Goal: Communication & Community: Answer question/provide support

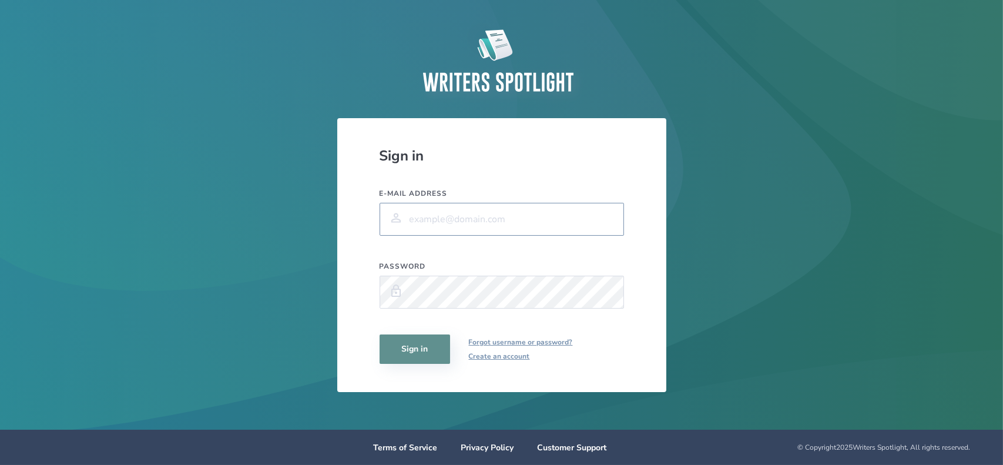
click at [533, 214] on input "E-mail address" at bounding box center [501, 219] width 244 height 33
type input "[EMAIL_ADDRESS][DOMAIN_NAME]"
click at [379, 334] on button "Sign in" at bounding box center [414, 348] width 70 height 29
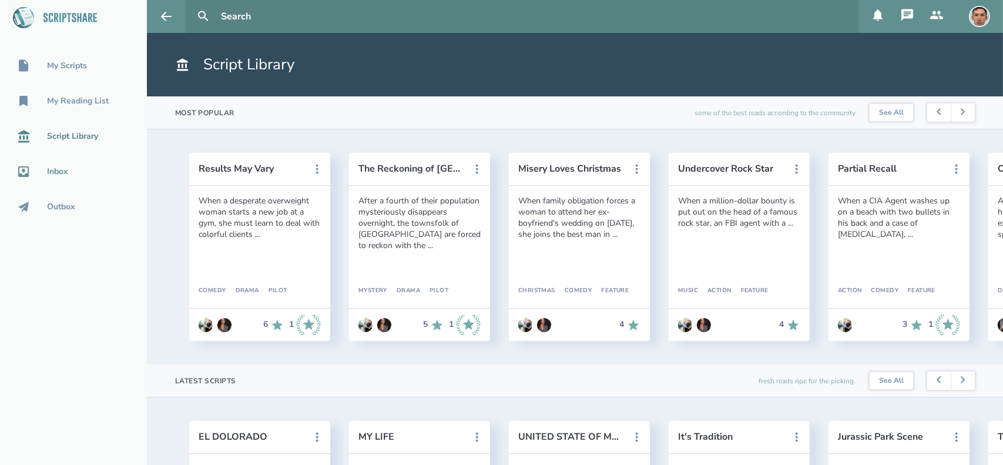
click at [56, 175] on div "Inbox" at bounding box center [57, 171] width 21 height 9
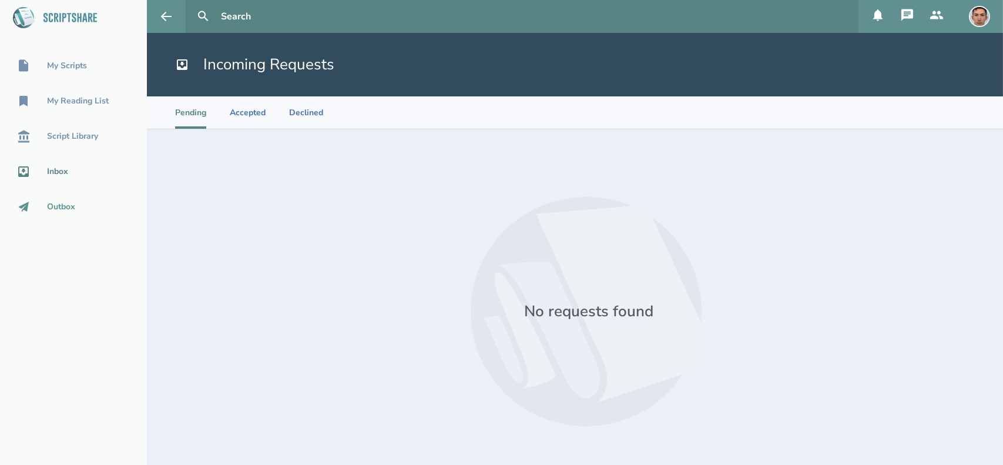
click at [68, 203] on div "Outbox" at bounding box center [61, 206] width 28 height 9
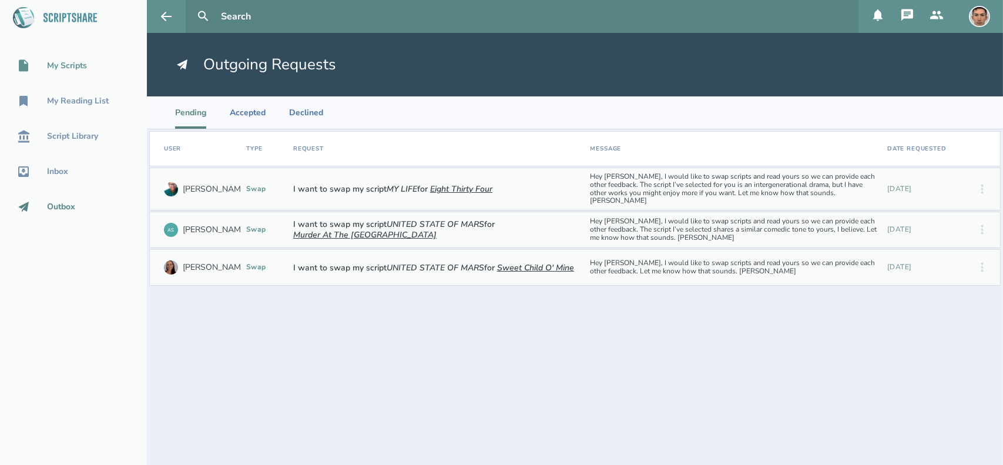
click at [83, 68] on div "My Scripts" at bounding box center [67, 65] width 40 height 9
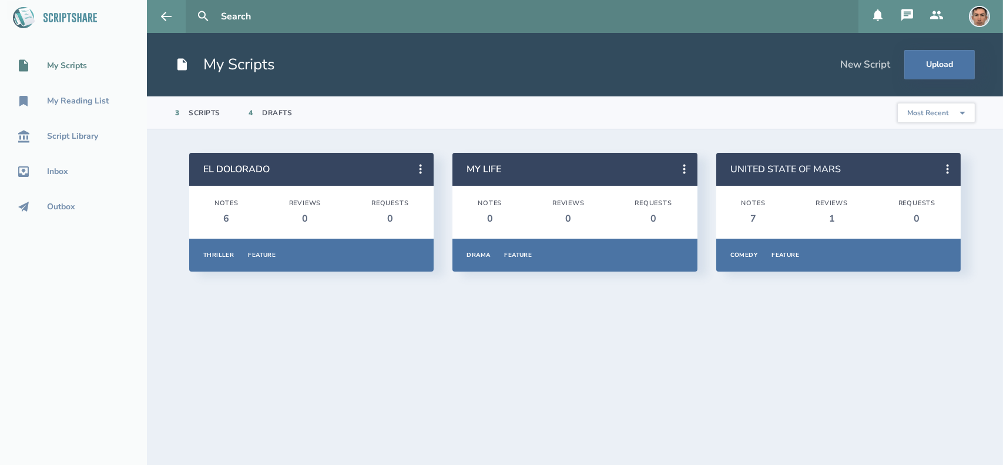
click at [795, 167] on link "UNITED STATE OF MARS" at bounding box center [785, 169] width 110 height 13
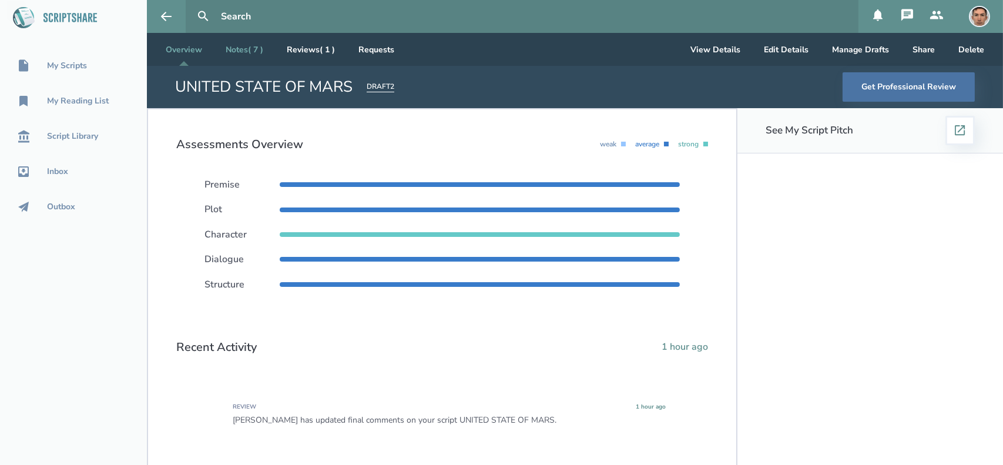
click at [249, 57] on link "Notes ( 7 )" at bounding box center [244, 49] width 56 height 33
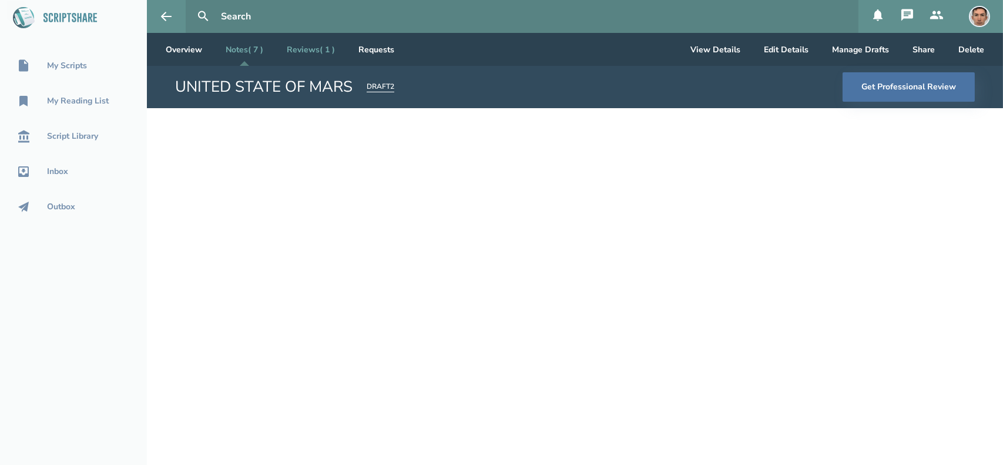
click at [311, 48] on link "Reviews ( 1 )" at bounding box center [310, 49] width 67 height 33
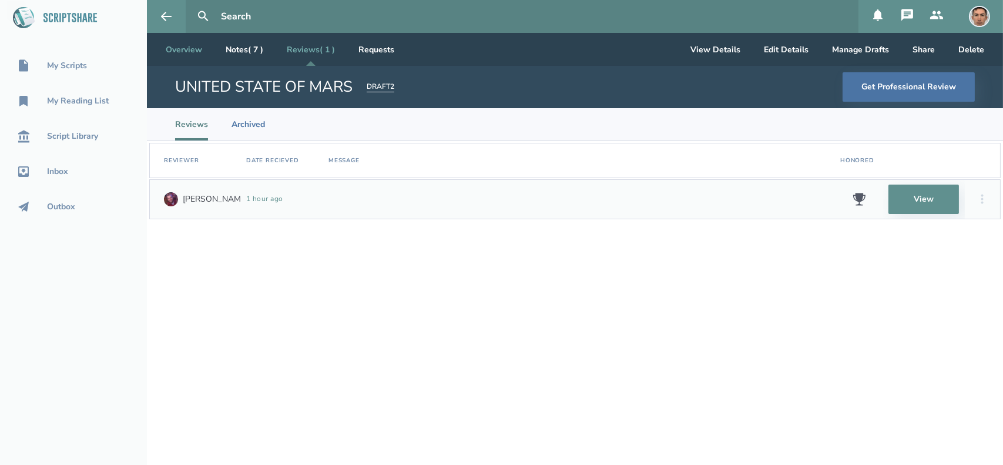
click at [183, 47] on link "Overview" at bounding box center [183, 49] width 55 height 33
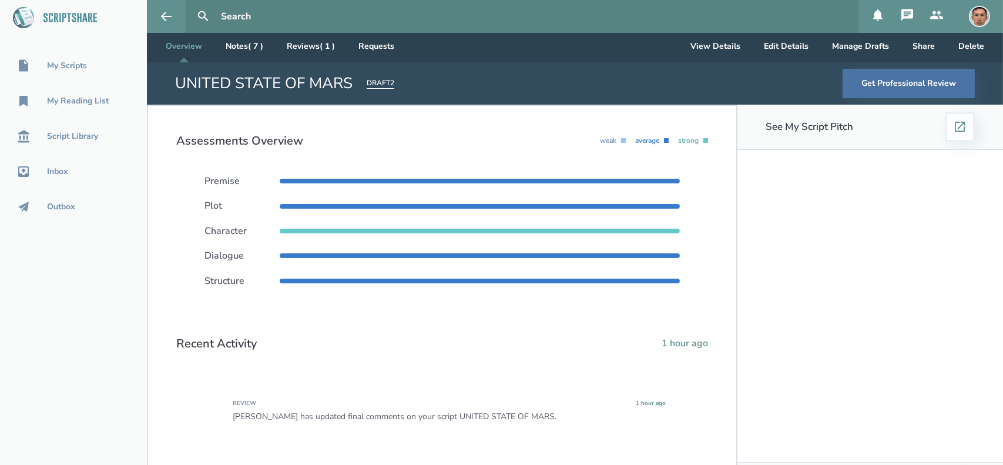
scroll to position [45, 0]
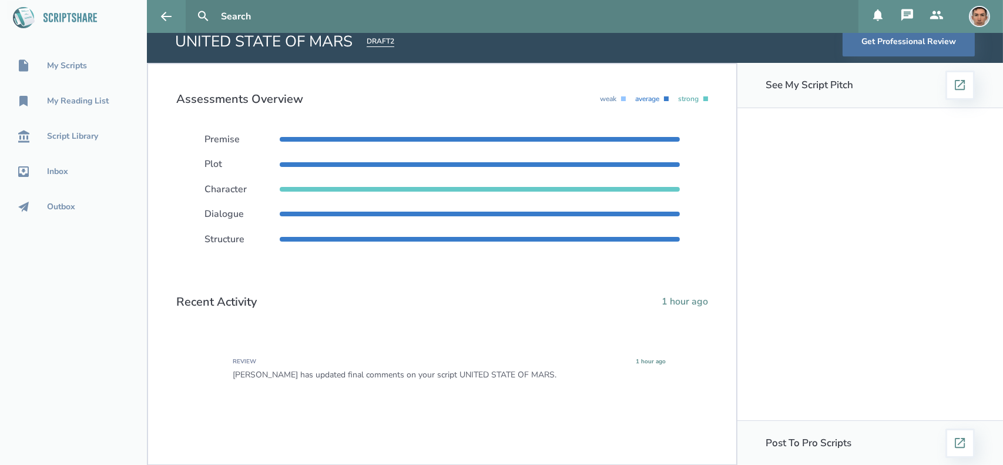
click at [341, 374] on div "[PERSON_NAME] has updated final comments on your script UNITED STATE OF MARS." at bounding box center [449, 374] width 433 height 9
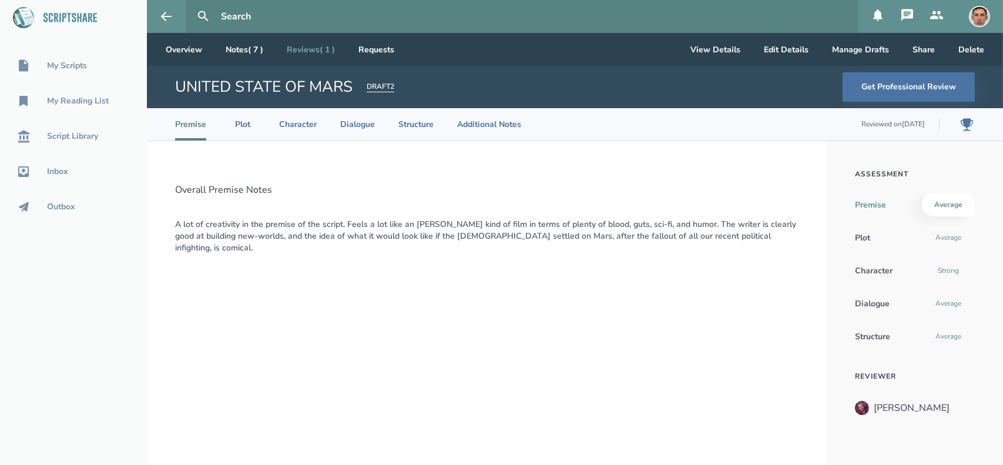
click at [317, 46] on link "Reviews ( 1 )" at bounding box center [310, 49] width 67 height 33
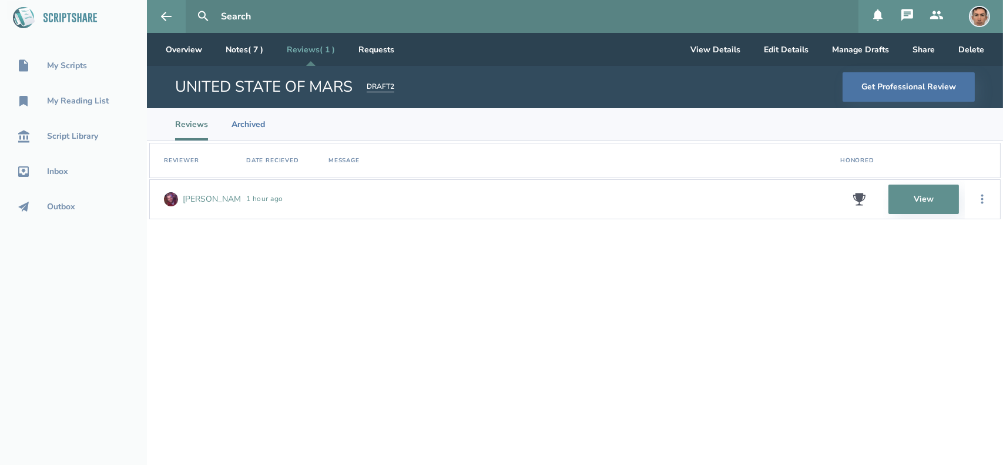
click at [190, 201] on div "[PERSON_NAME]" at bounding box center [215, 198] width 65 height 9
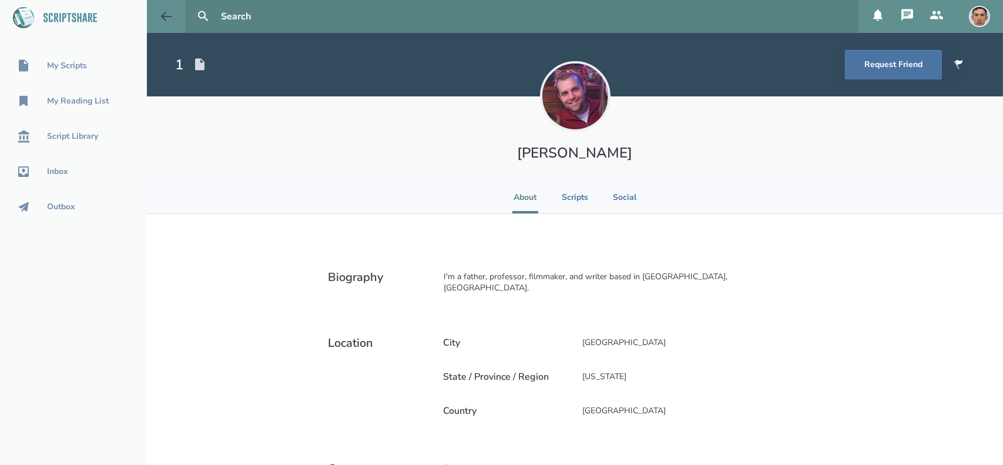
click at [158, 15] on button at bounding box center [166, 16] width 39 height 33
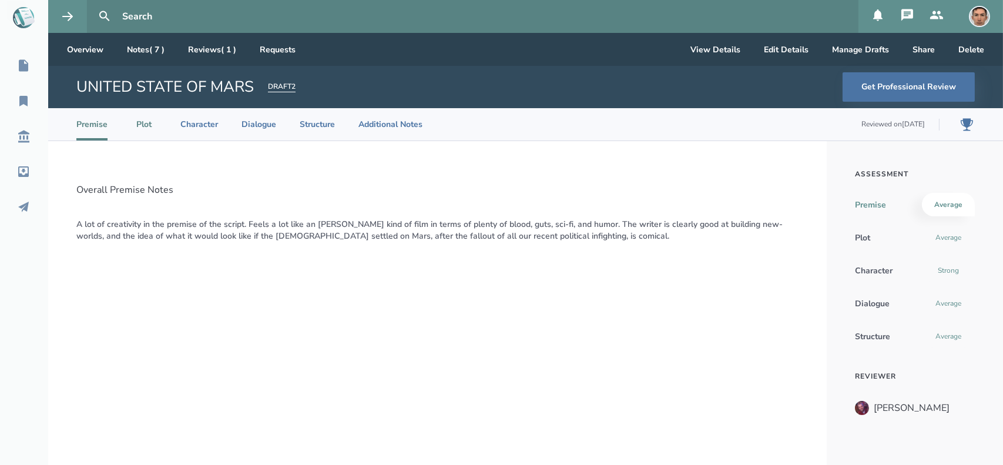
click at [141, 129] on li "Plot" at bounding box center [144, 124] width 26 height 32
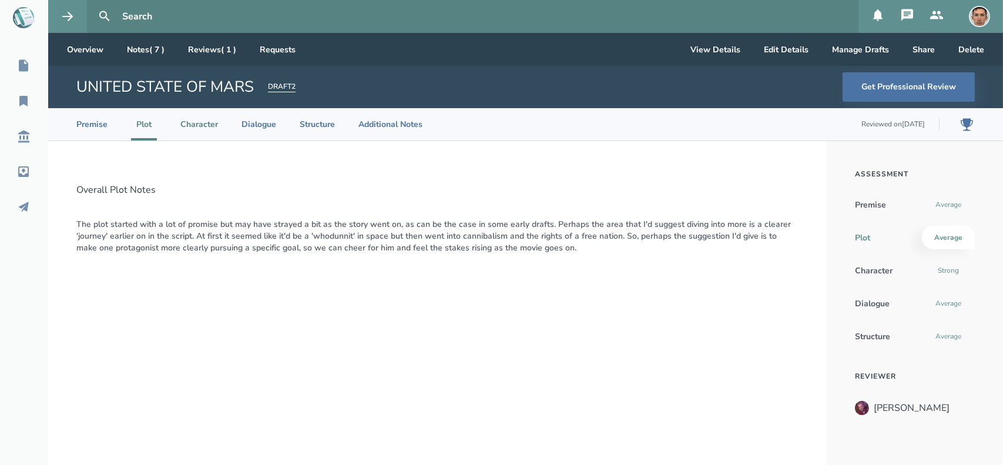
click at [206, 127] on li "Character" at bounding box center [199, 124] width 38 height 32
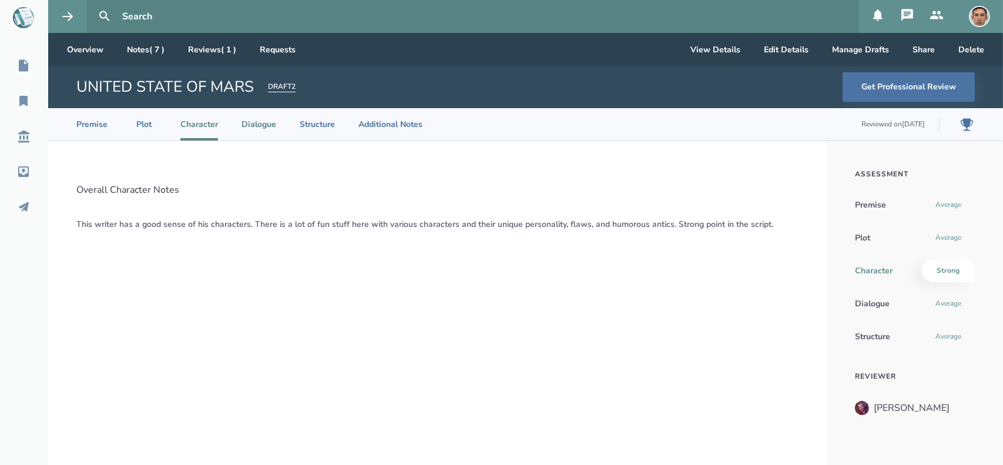
click at [243, 127] on li "Dialogue" at bounding box center [258, 124] width 35 height 32
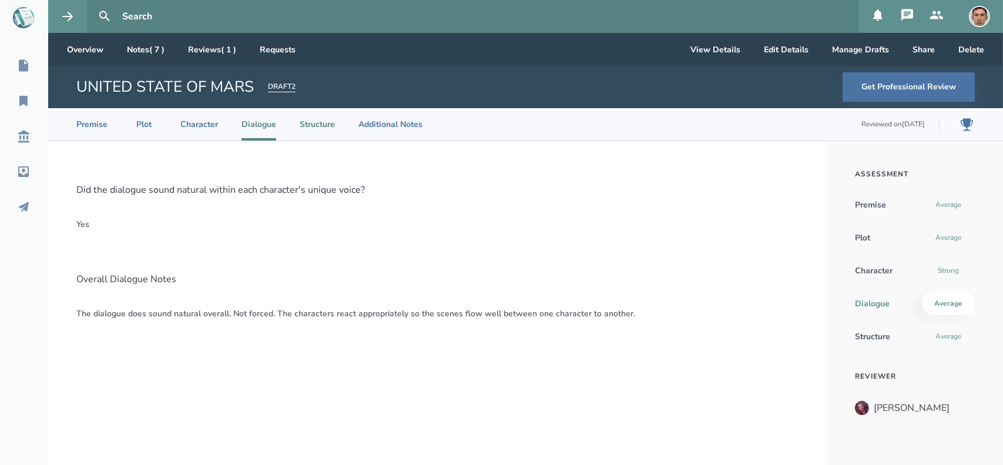
click at [306, 126] on li "Structure" at bounding box center [317, 124] width 35 height 32
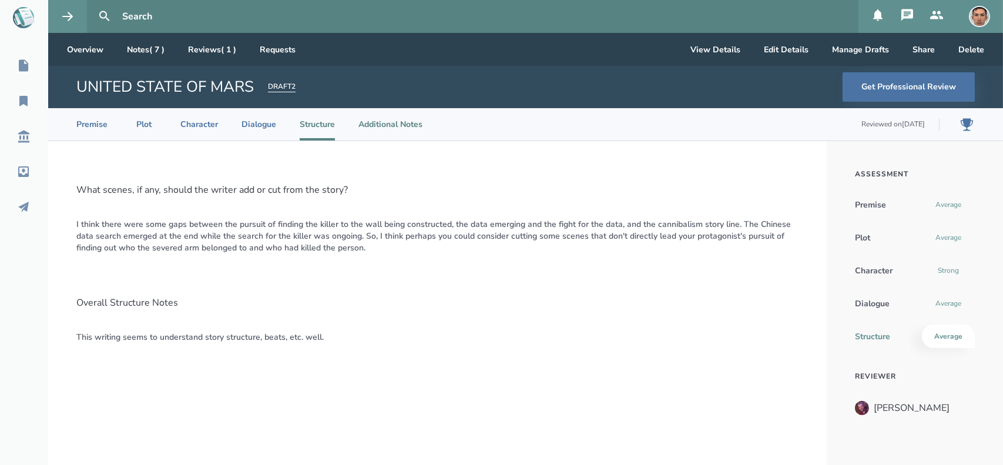
click at [385, 122] on li "Additional Notes" at bounding box center [390, 124] width 64 height 32
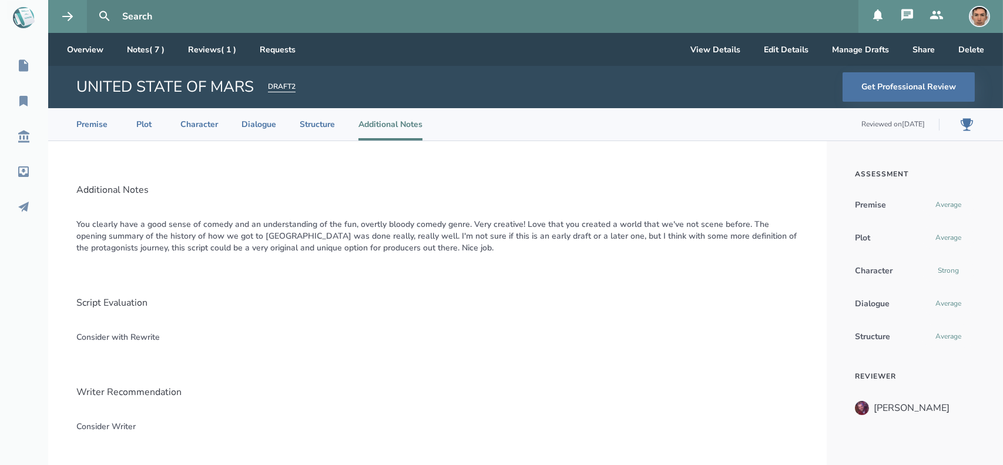
scroll to position [23, 0]
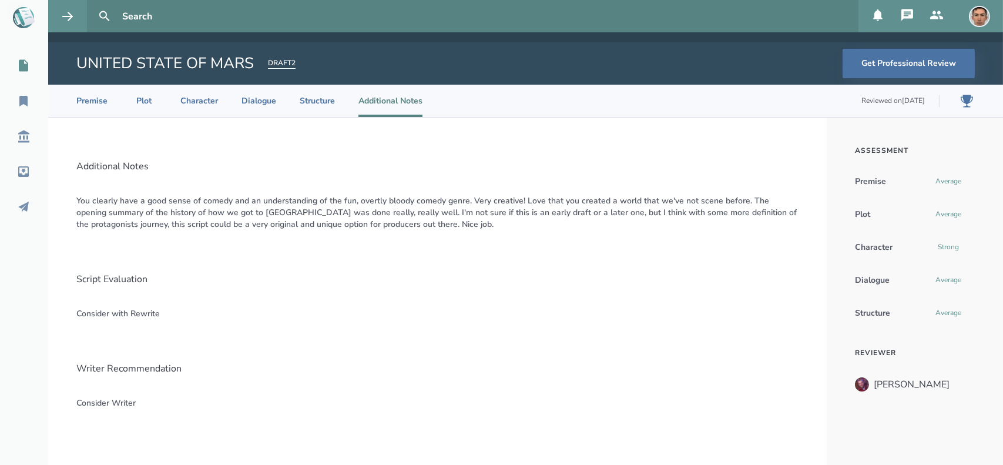
click at [20, 61] on icon at bounding box center [23, 66] width 9 height 12
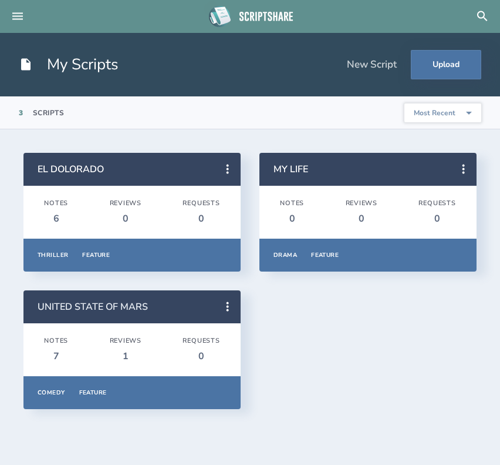
click at [104, 305] on link "UNITED STATE OF MARS" at bounding box center [93, 306] width 110 height 13
click at [103, 305] on link "UNITED STATE OF MARS" at bounding box center [93, 306] width 110 height 13
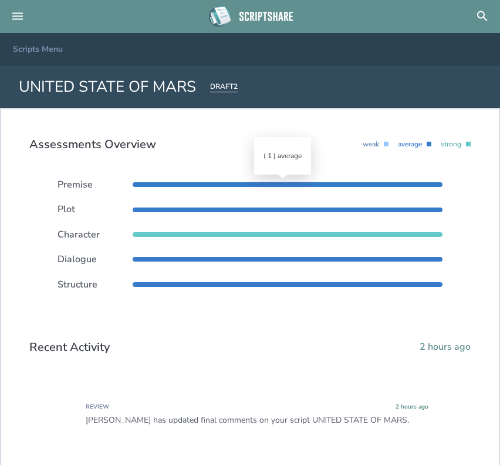
scroll to position [135, 0]
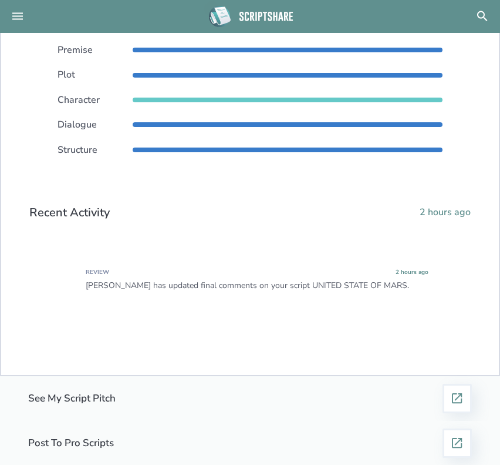
click at [350, 283] on div "[PERSON_NAME] has updated final comments on your script UNITED STATE OF MARS." at bounding box center [257, 285] width 343 height 9
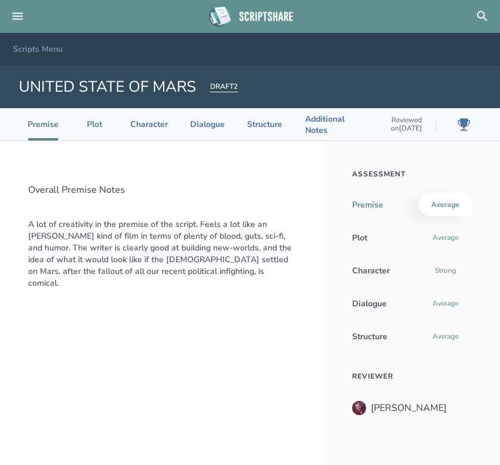
click at [97, 125] on li "Plot" at bounding box center [95, 124] width 26 height 32
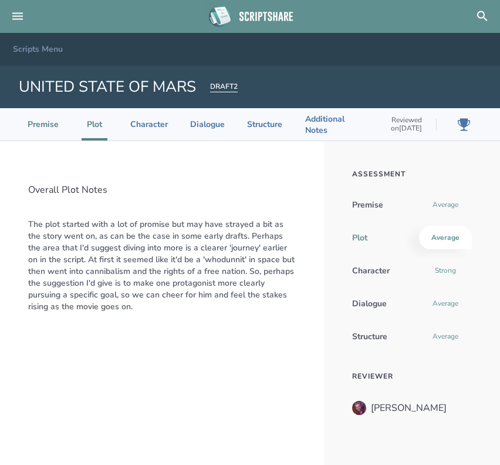
click at [46, 133] on li "Premise" at bounding box center [43, 124] width 30 height 32
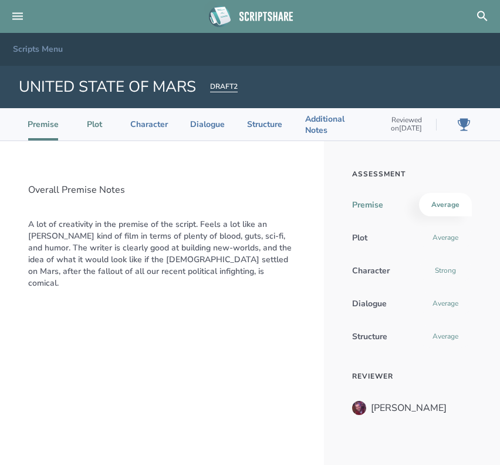
click at [88, 122] on li "Plot" at bounding box center [95, 124] width 26 height 32
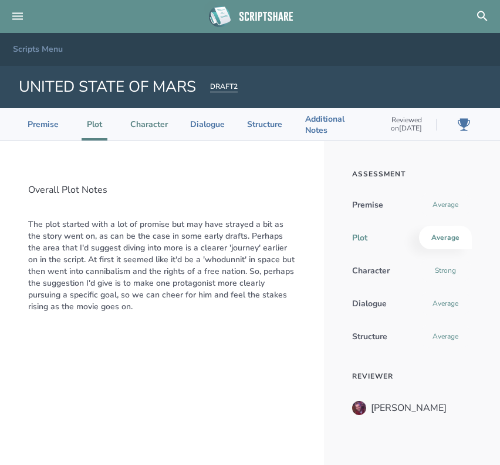
click at [156, 128] on li "Character" at bounding box center [149, 124] width 36 height 32
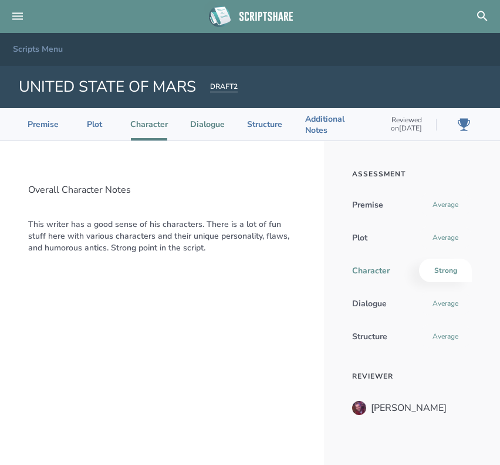
click at [195, 129] on li "Dialogue" at bounding box center [207, 124] width 33 height 32
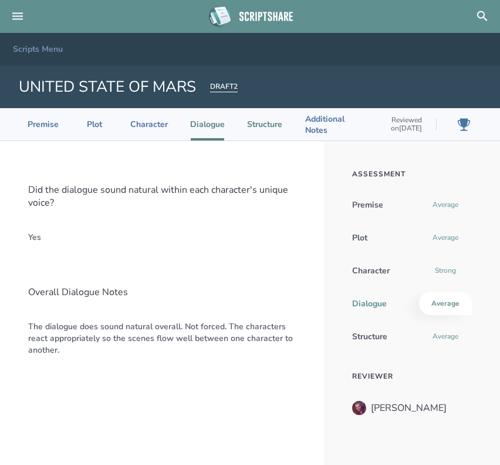
click at [262, 117] on li "Structure" at bounding box center [265, 124] width 34 height 32
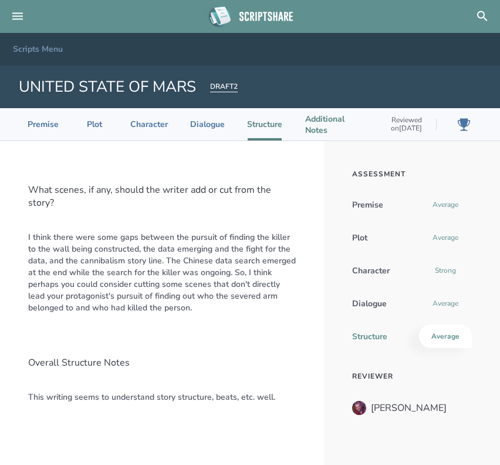
click at [319, 126] on li "Additional Notes" at bounding box center [336, 124] width 62 height 32
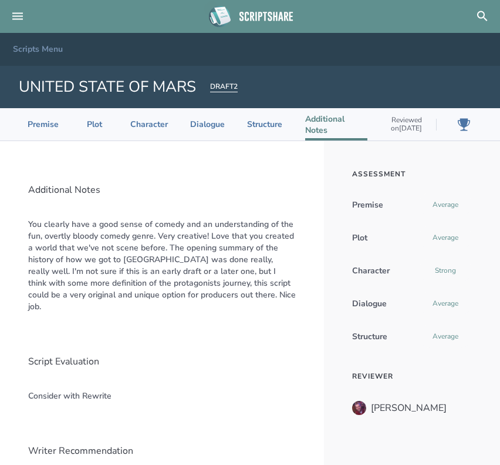
scroll to position [70, 0]
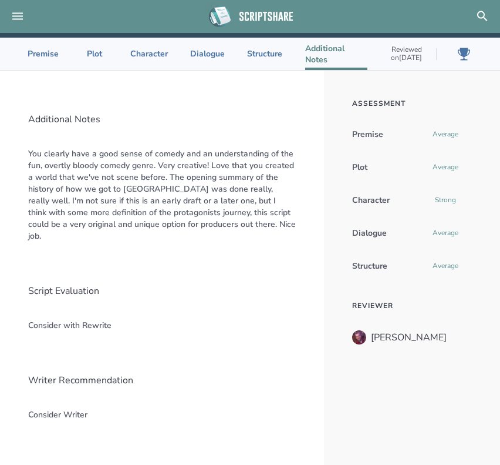
click at [347, 365] on aside "Assessment Premise Average Plot Average Character Strong Dialogue Average Struc…" at bounding box center [412, 273] width 176 height 407
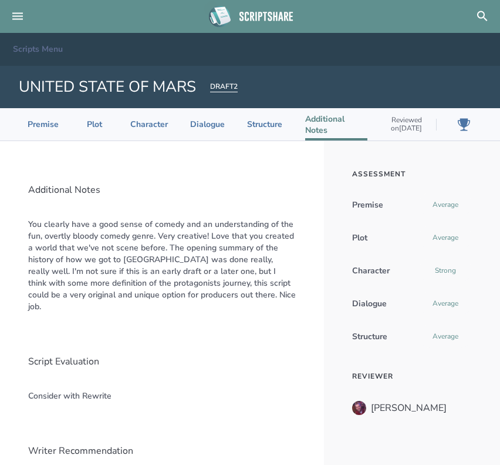
click at [33, 47] on button "Scripts Menu" at bounding box center [37, 49] width 70 height 33
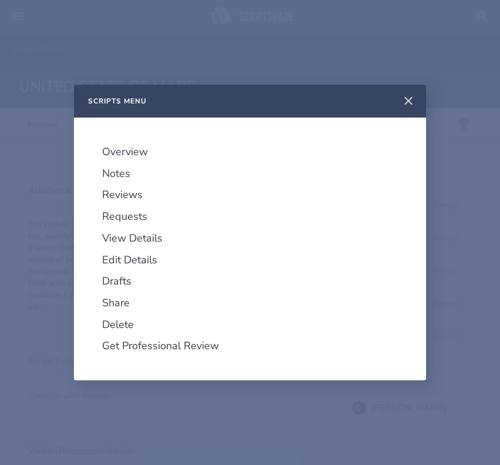
click at [407, 97] on icon at bounding box center [409, 101] width 14 height 14
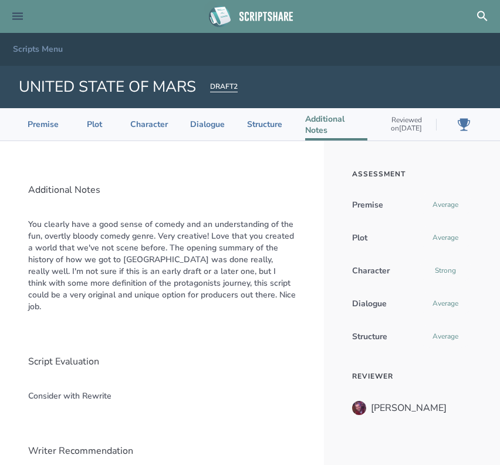
click at [21, 25] on button at bounding box center [18, 17] width 26 height 26
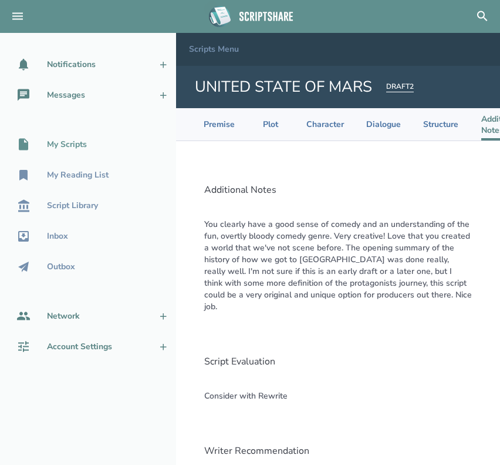
click at [74, 144] on div "My Scripts" at bounding box center [67, 144] width 40 height 9
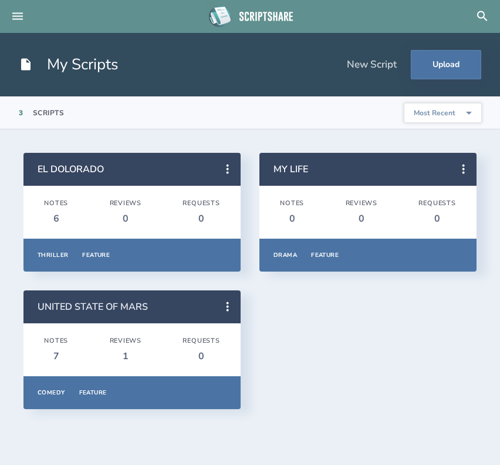
click at [258, 304] on div "EL DOLORADO Notes 6 Reviews 0 Requests 0 Thriller Feature Overview Notes Review…" at bounding box center [249, 281] width 453 height 256
click at [143, 307] on link "UNITED STATE OF MARS" at bounding box center [93, 306] width 110 height 13
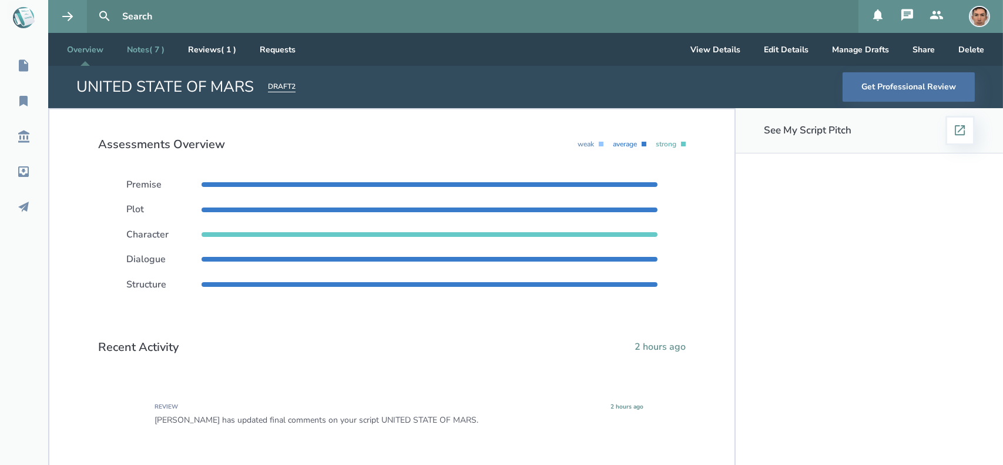
click at [135, 43] on link "Notes ( 7 )" at bounding box center [145, 49] width 56 height 33
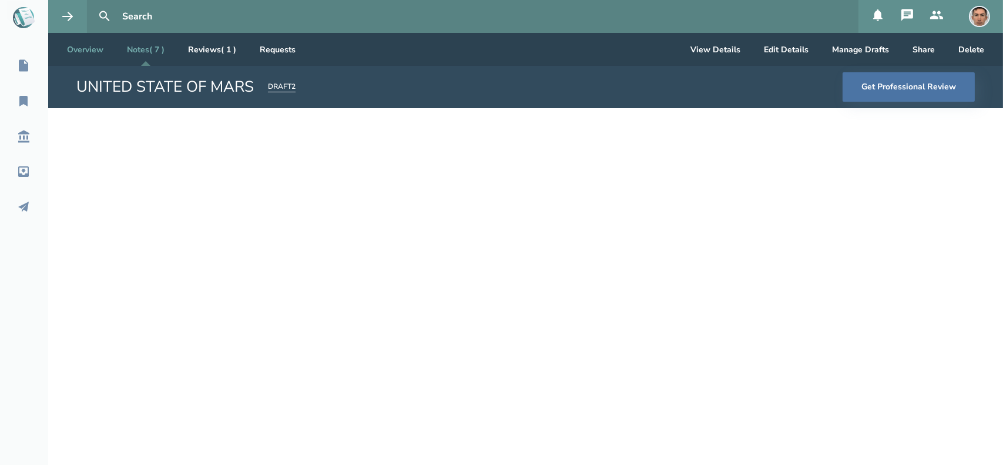
click at [94, 49] on link "Overview" at bounding box center [85, 49] width 55 height 33
click at [93, 50] on link "Overview" at bounding box center [85, 49] width 55 height 33
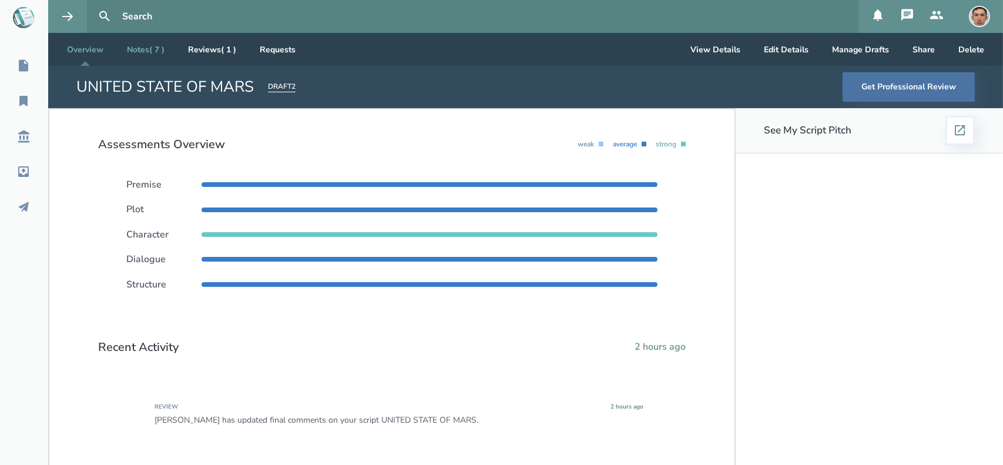
click at [146, 48] on link "Notes ( 7 )" at bounding box center [145, 49] width 56 height 33
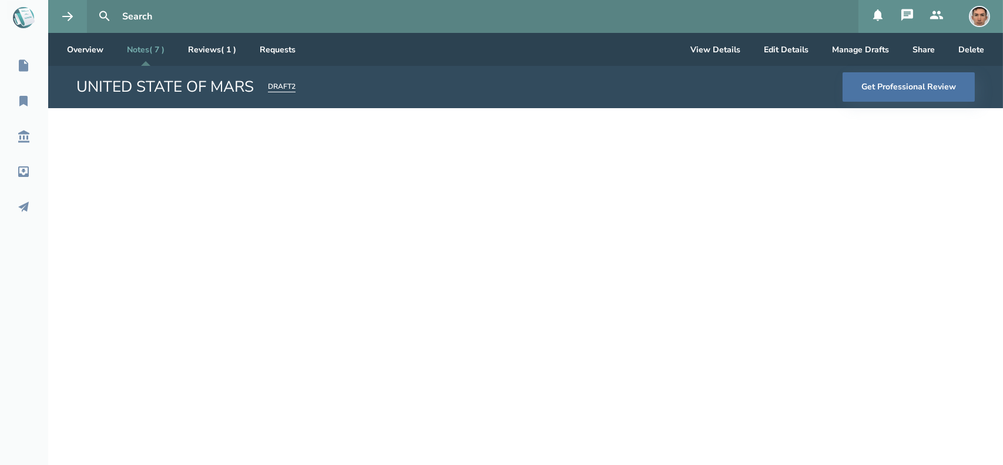
click at [253, 25] on input "text" at bounding box center [485, 16] width 736 height 33
click at [90, 56] on link "Overview" at bounding box center [85, 49] width 55 height 33
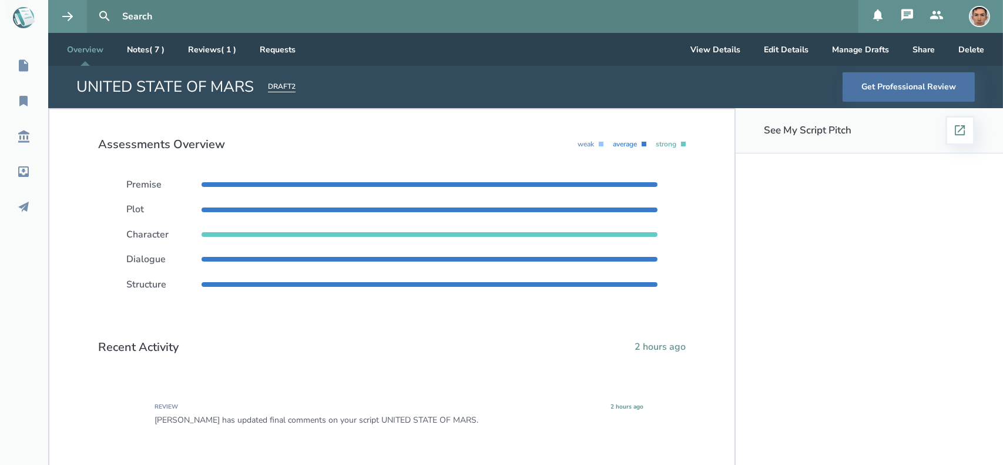
scroll to position [45, 0]
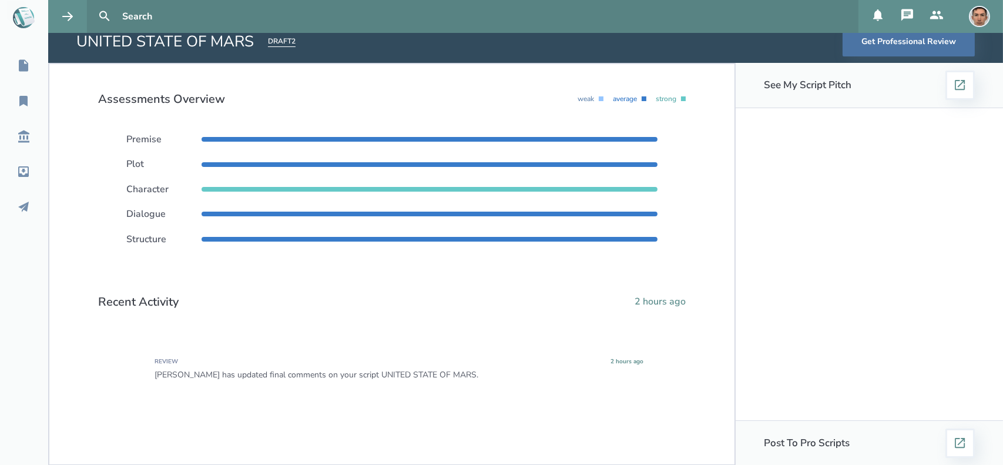
click at [171, 372] on div "[PERSON_NAME] has updated final comments on your script UNITED STATE OF MARS." at bounding box center [398, 374] width 489 height 9
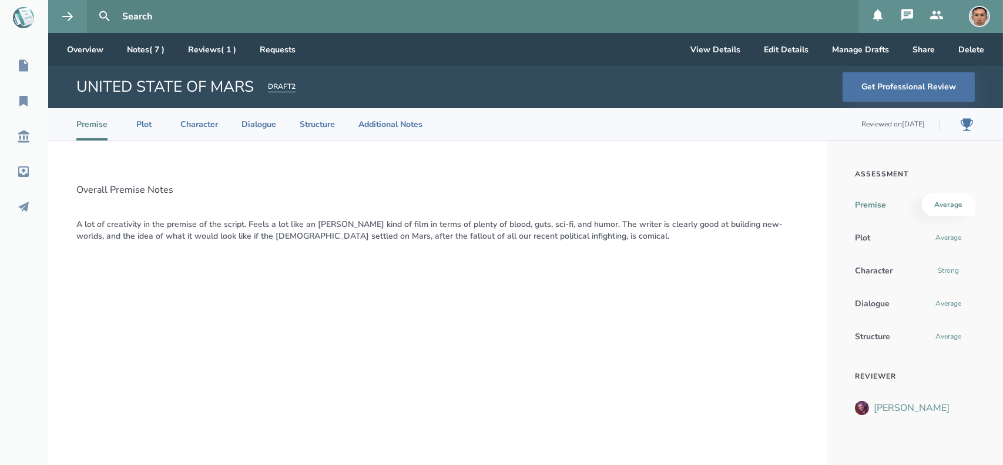
click at [905, 407] on div "[PERSON_NAME]" at bounding box center [912, 407] width 76 height 11
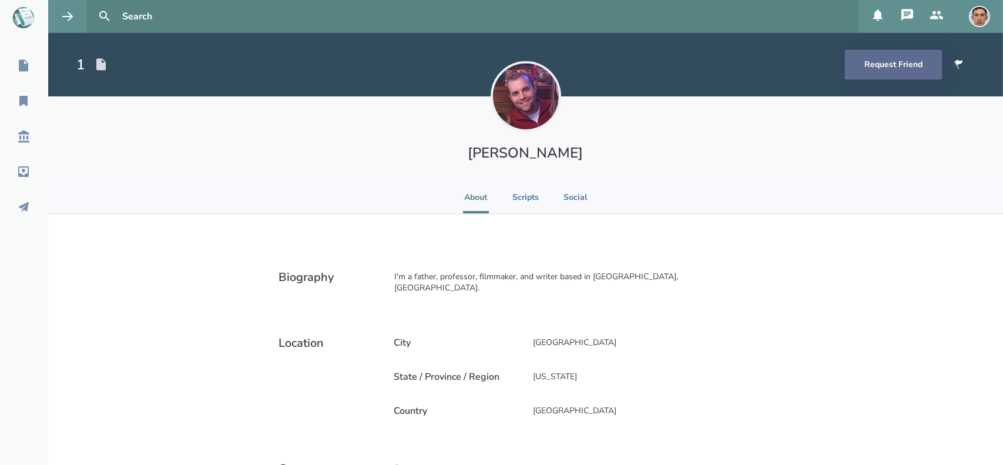
click at [868, 66] on button "Request Friend" at bounding box center [893, 64] width 97 height 29
click at [899, 12] on button at bounding box center [906, 16] width 29 height 33
click at [580, 162] on div "[PERSON_NAME]" at bounding box center [525, 138] width 955 height 85
click at [562, 200] on li "Social" at bounding box center [575, 197] width 26 height 32
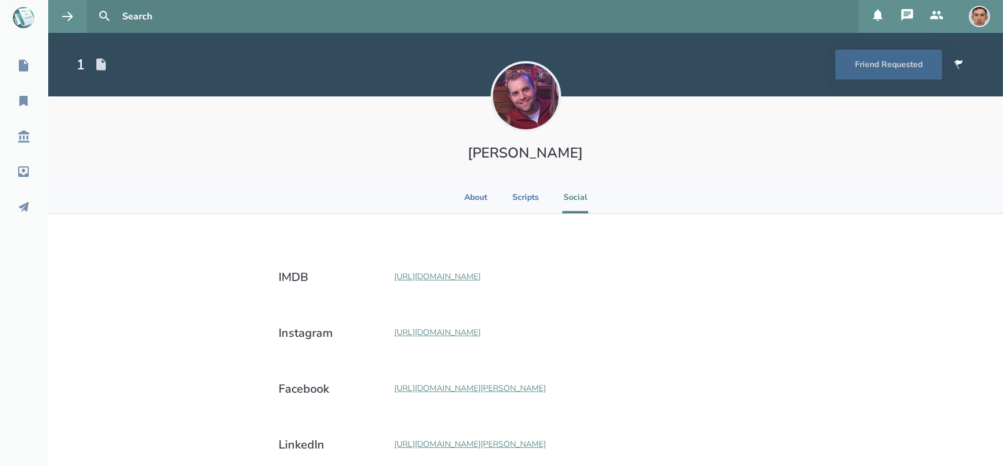
click at [500, 152] on h1 "[PERSON_NAME]" at bounding box center [526, 152] width 216 height 19
click at [19, 213] on icon at bounding box center [23, 207] width 14 height 14
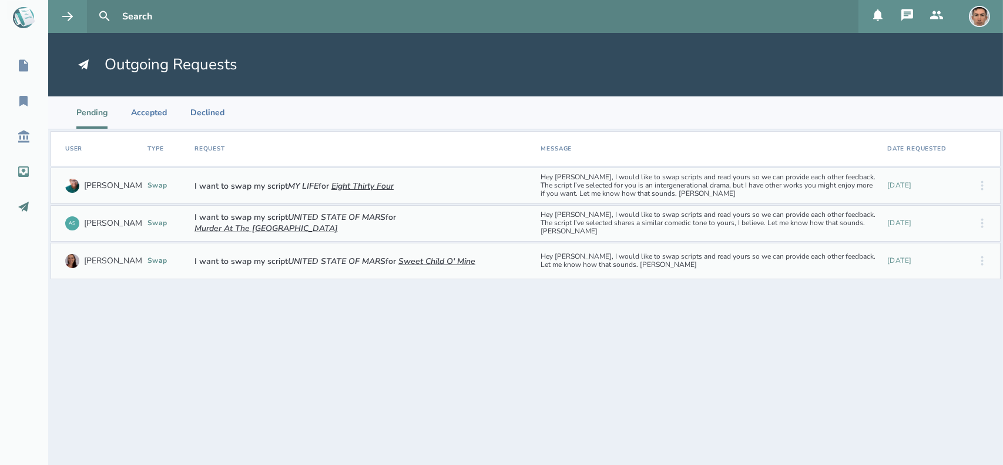
click at [20, 178] on icon at bounding box center [23, 171] width 14 height 14
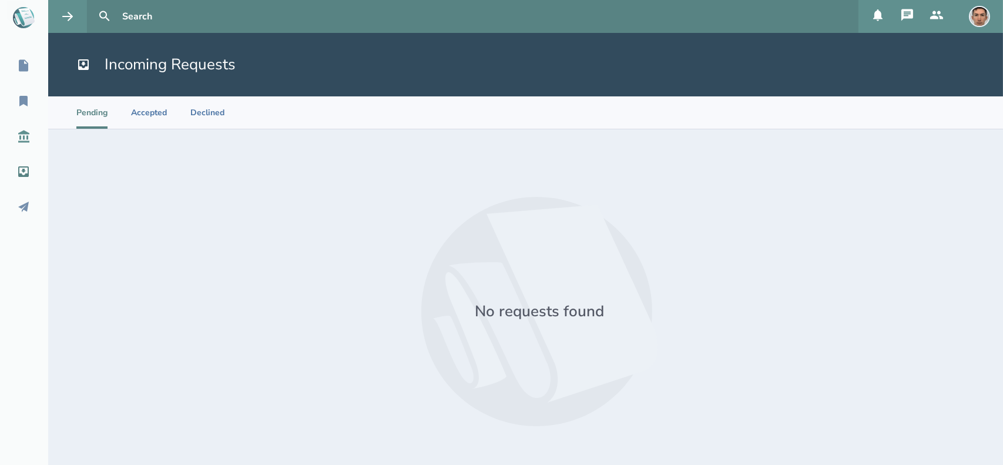
click at [21, 140] on icon at bounding box center [23, 136] width 14 height 14
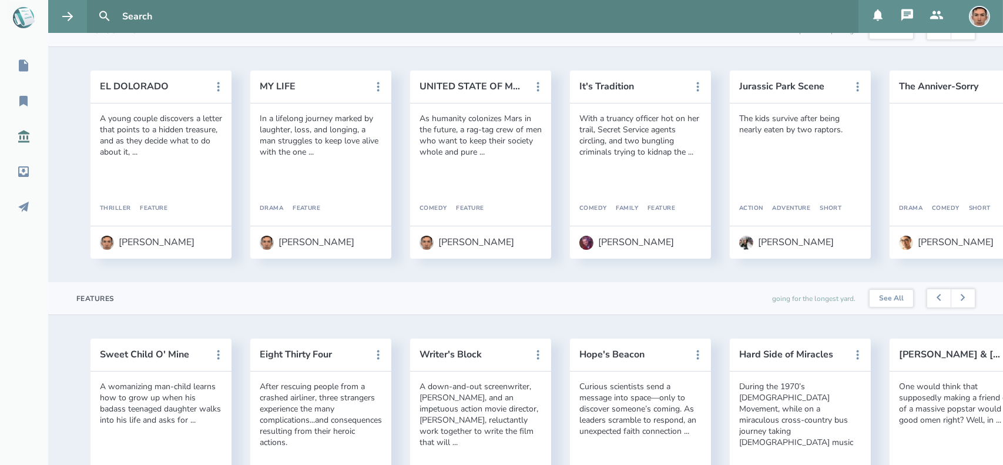
scroll to position [352, 0]
click at [600, 245] on div "[PERSON_NAME]" at bounding box center [636, 239] width 76 height 11
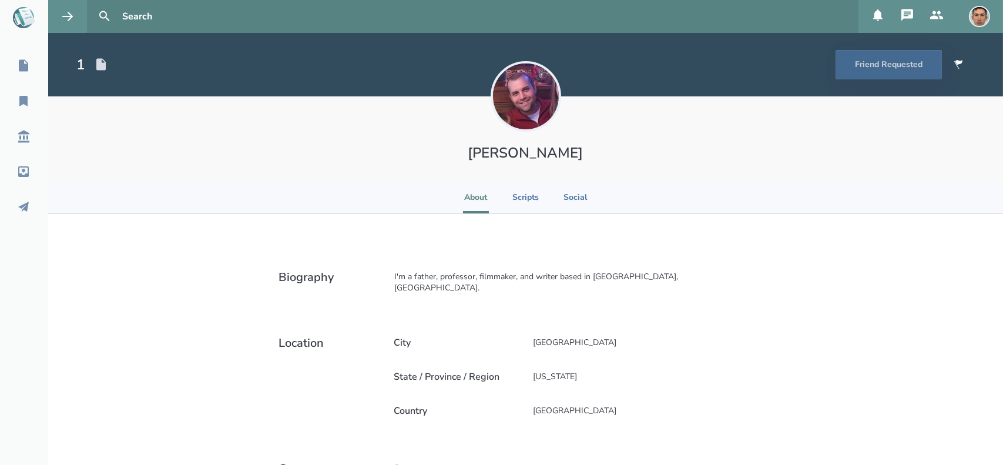
click at [912, 15] on icon at bounding box center [907, 15] width 12 height 12
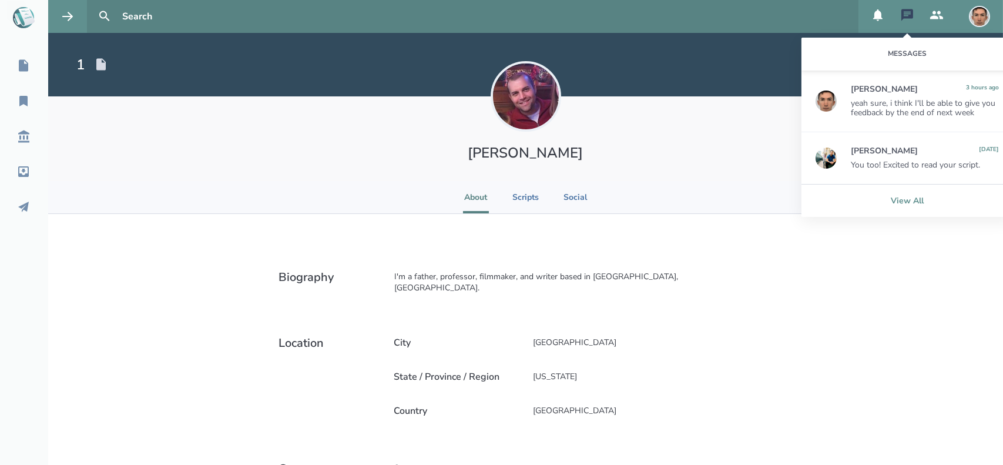
click at [905, 197] on link "View All" at bounding box center [906, 200] width 211 height 33
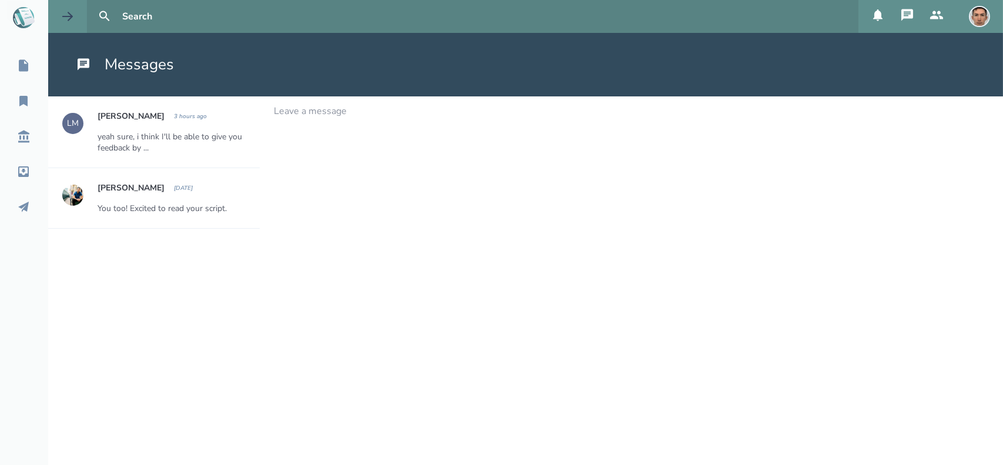
click at [73, 20] on icon at bounding box center [68, 16] width 14 height 14
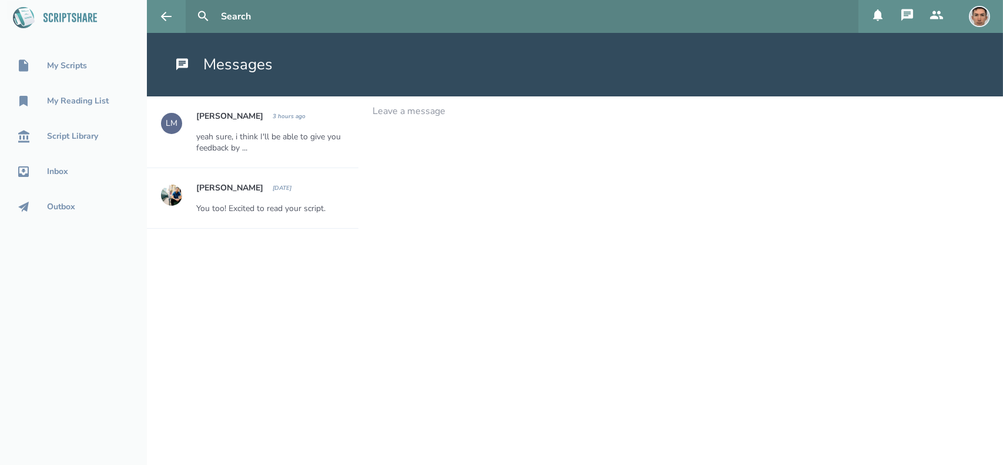
click at [230, 19] on input "text" at bounding box center [534, 16] width 637 height 33
type input "[PERSON_NAME]"
click at [190, 4] on button at bounding box center [203, 17] width 26 height 26
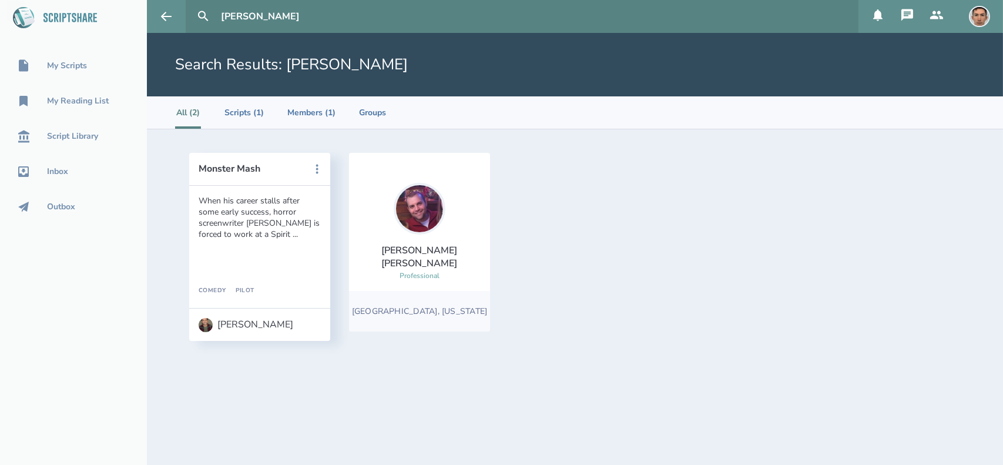
click at [421, 248] on link "[PERSON_NAME] Professional" at bounding box center [419, 232] width 122 height 99
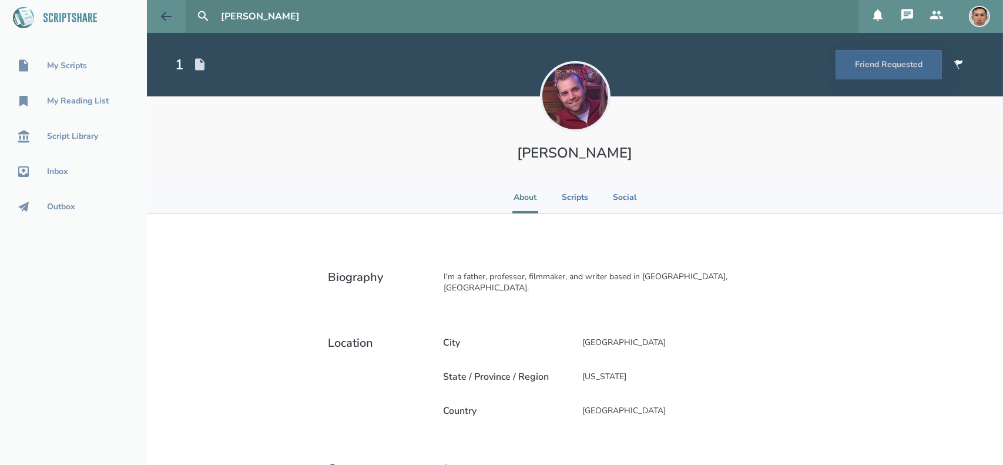
click at [166, 15] on icon at bounding box center [166, 16] width 14 height 14
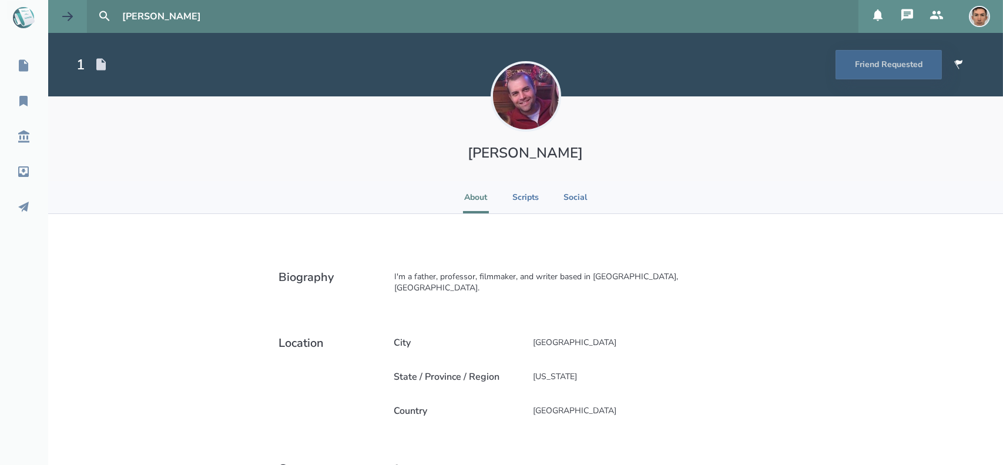
click at [58, 19] on button at bounding box center [67, 16] width 39 height 33
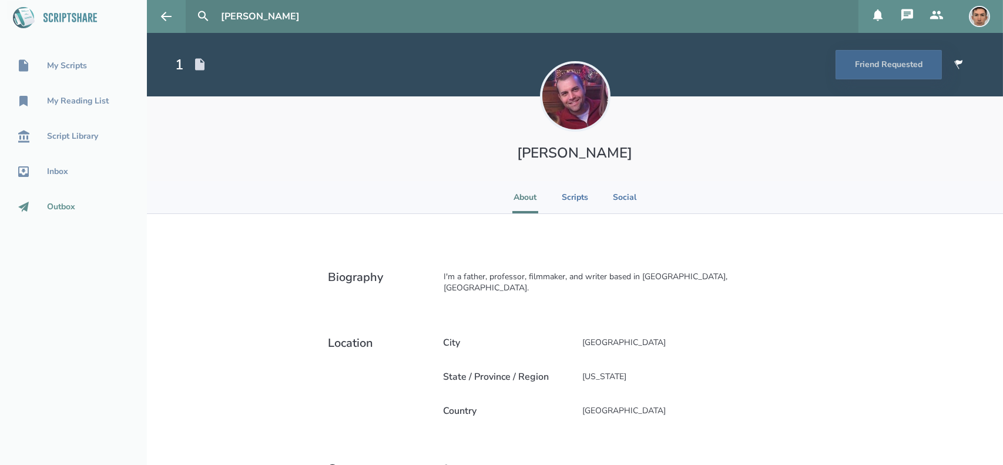
click at [68, 198] on link "Outbox" at bounding box center [73, 207] width 147 height 26
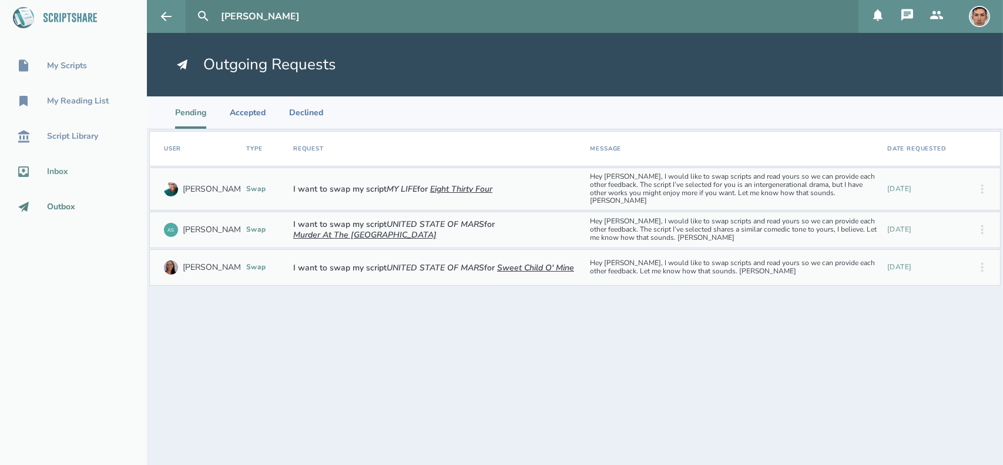
click at [62, 175] on div "Inbox" at bounding box center [57, 171] width 21 height 9
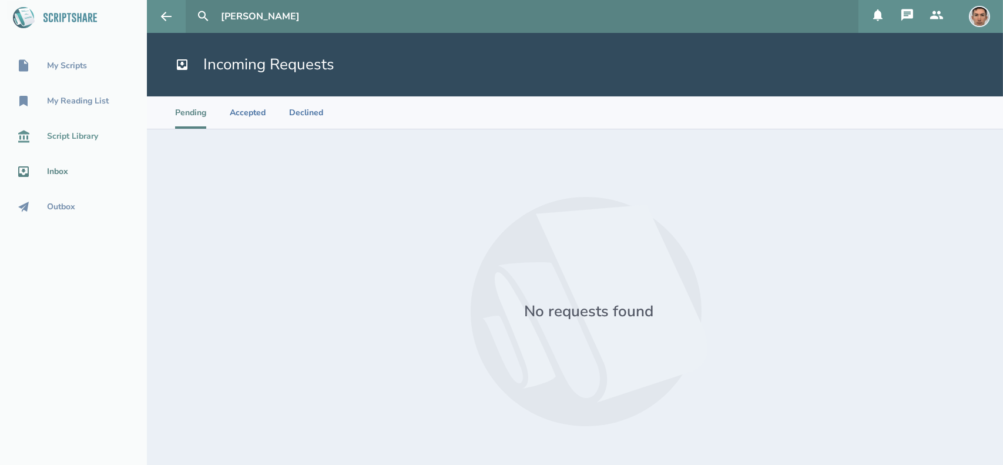
click at [77, 128] on link "Script Library" at bounding box center [73, 136] width 147 height 26
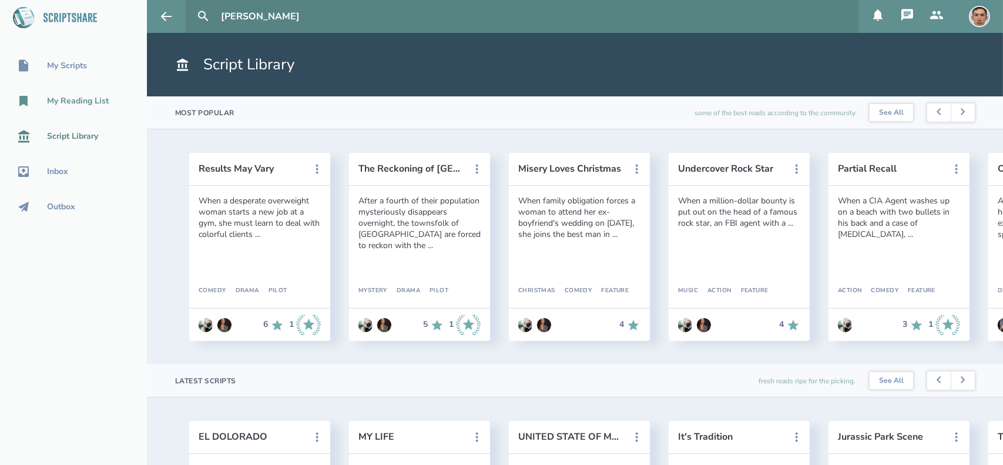
click at [85, 110] on link "My Reading List" at bounding box center [73, 101] width 147 height 26
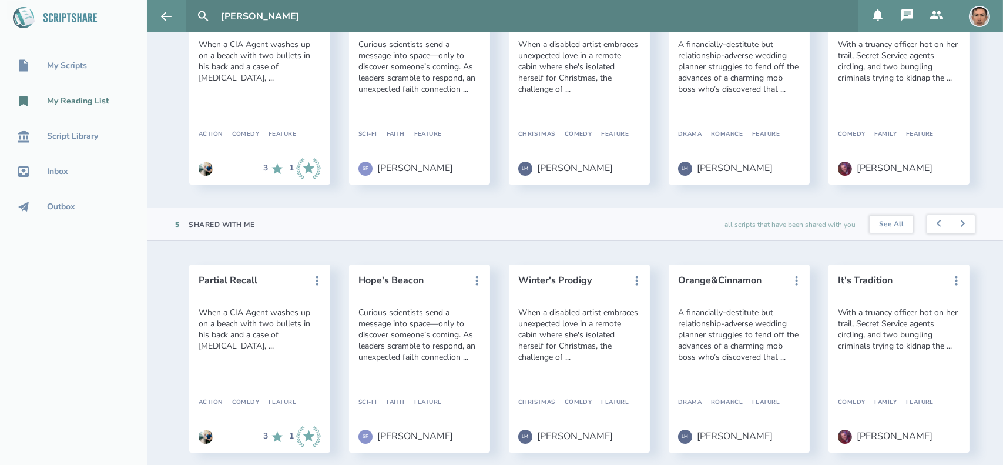
scroll to position [185, 0]
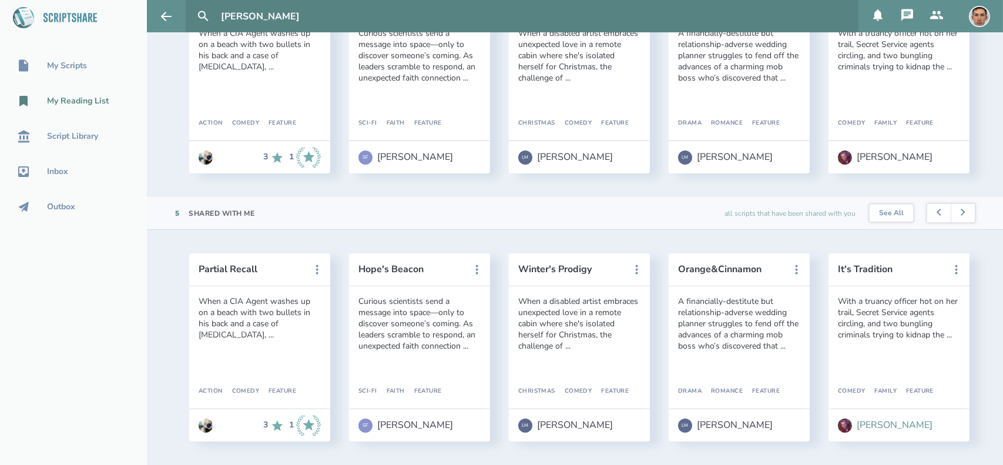
click at [873, 419] on div "[PERSON_NAME]" at bounding box center [894, 424] width 76 height 11
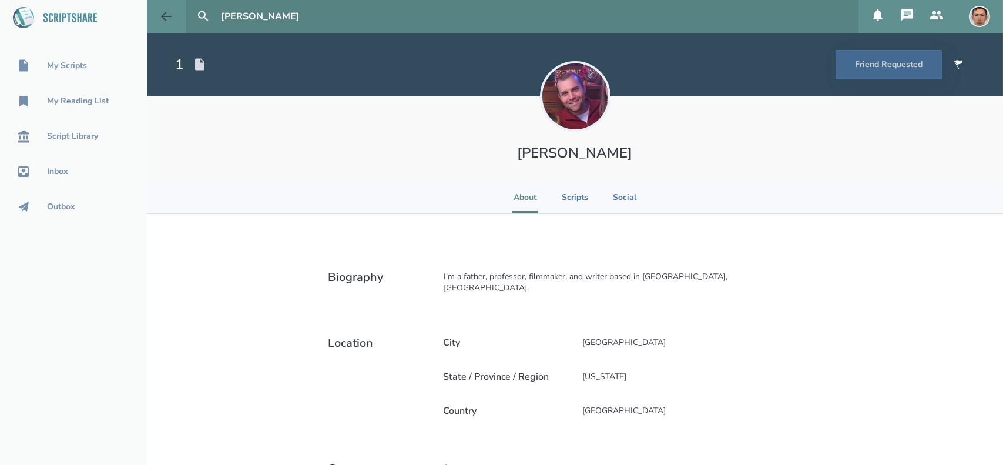
click at [170, 29] on button at bounding box center [166, 16] width 39 height 33
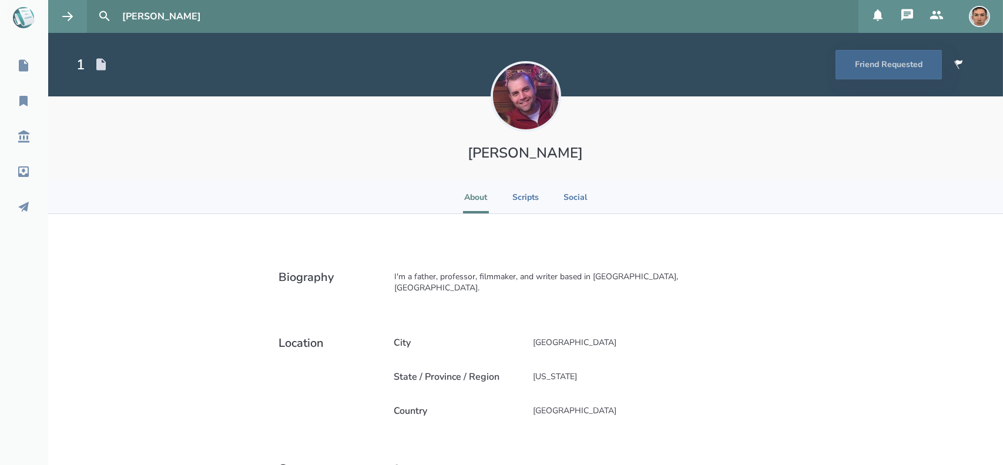
click at [905, 15] on icon at bounding box center [907, 15] width 14 height 14
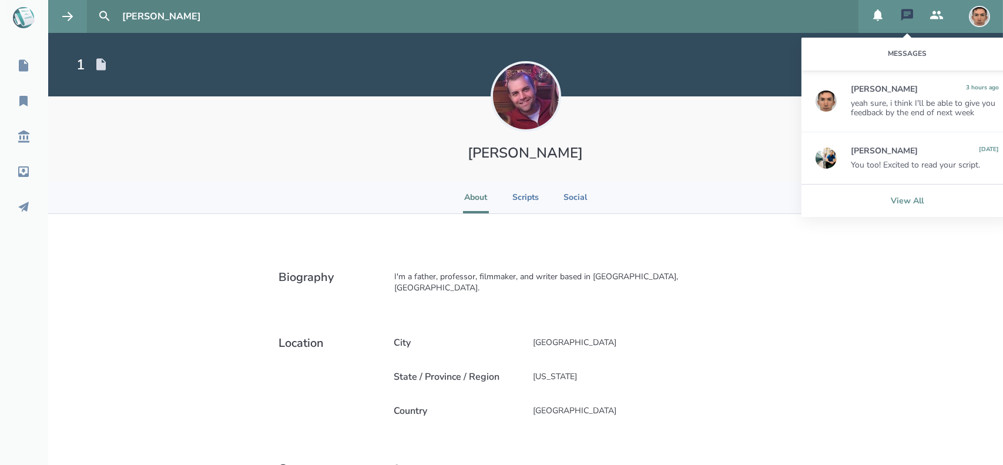
click at [905, 210] on link "View All" at bounding box center [906, 200] width 211 height 33
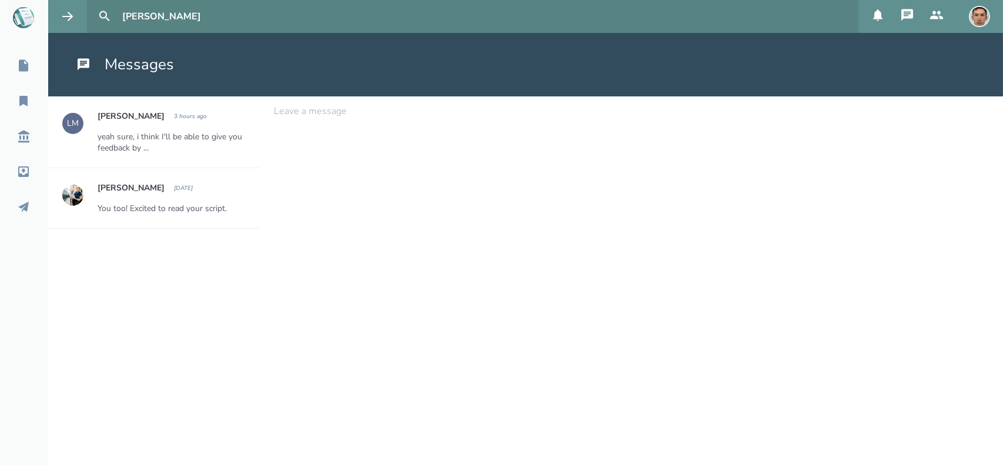
click at [314, 111] on div at bounding box center [631, 111] width 714 height 11
click at [85, 58] on icon at bounding box center [83, 65] width 14 height 14
click at [25, 170] on icon at bounding box center [23, 171] width 11 height 11
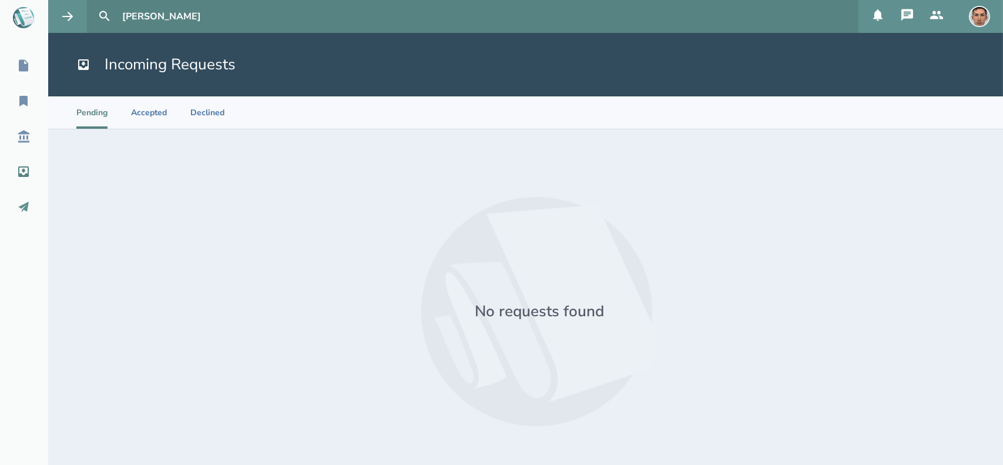
click at [23, 211] on icon at bounding box center [23, 207] width 14 height 14
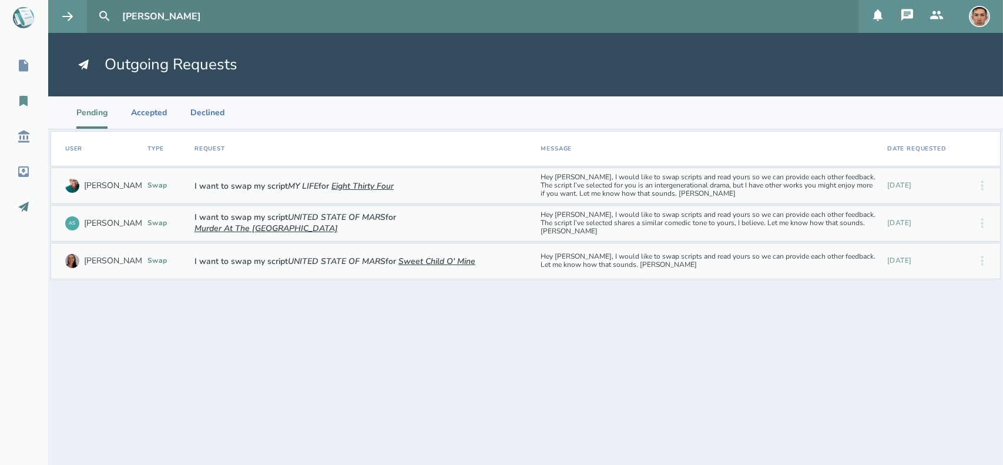
click at [21, 105] on icon at bounding box center [23, 101] width 14 height 14
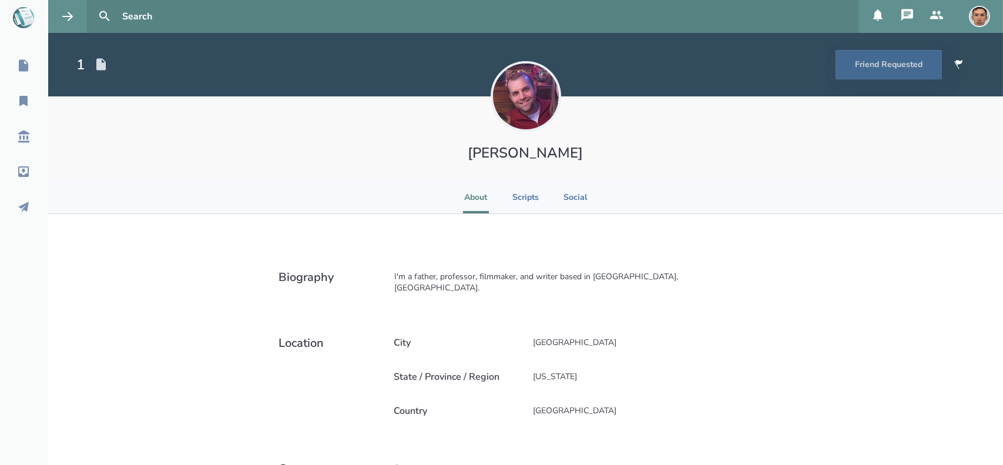
click at [83, 65] on div "1" at bounding box center [80, 64] width 8 height 19
click at [100, 63] on icon at bounding box center [100, 65] width 9 height 12
click at [874, 17] on icon at bounding box center [878, 15] width 14 height 14
click at [893, 11] on button at bounding box center [906, 16] width 29 height 33
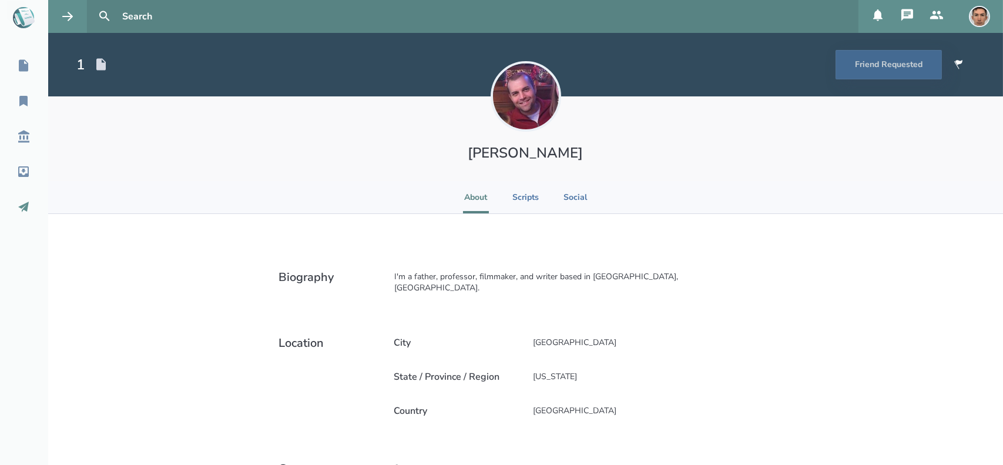
click at [18, 213] on icon at bounding box center [23, 207] width 14 height 14
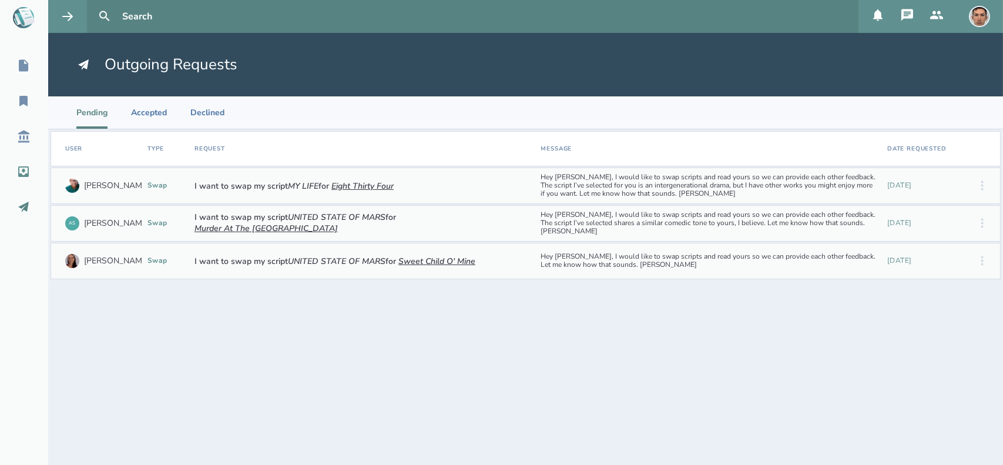
click at [19, 170] on icon at bounding box center [23, 171] width 11 height 11
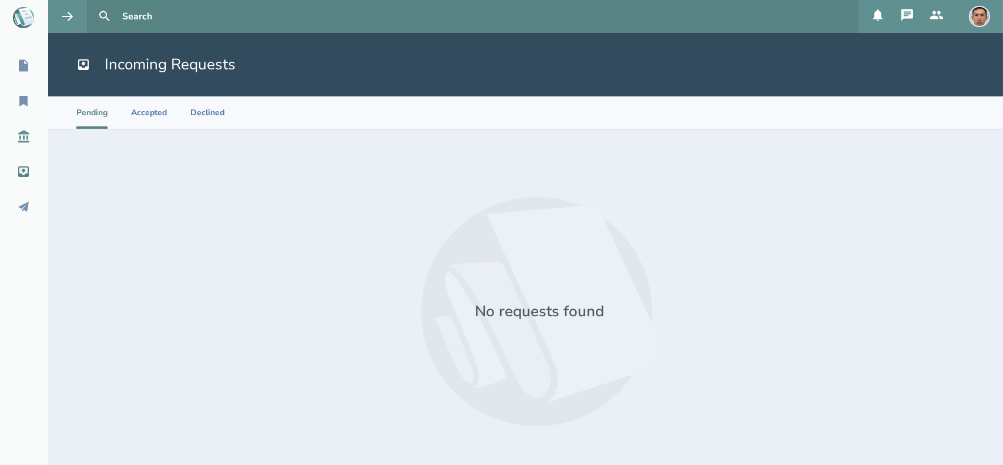
click at [18, 141] on icon at bounding box center [23, 136] width 11 height 12
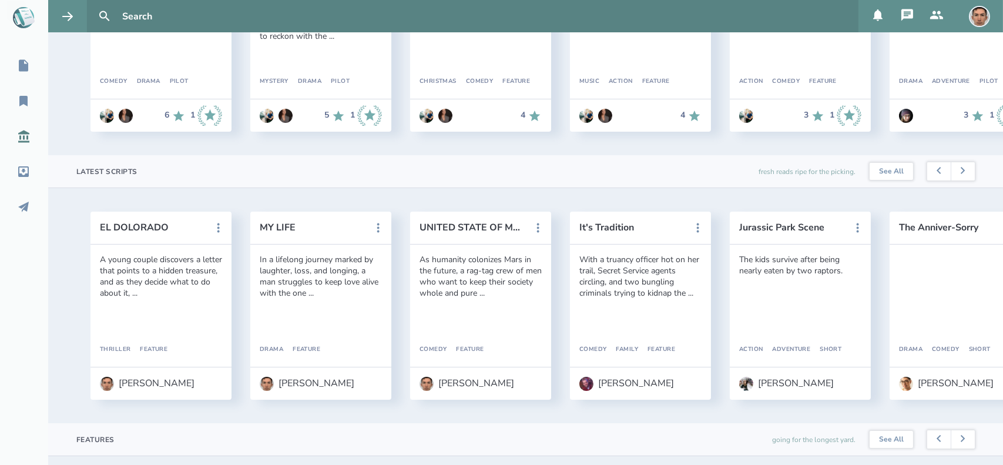
scroll to position [211, 0]
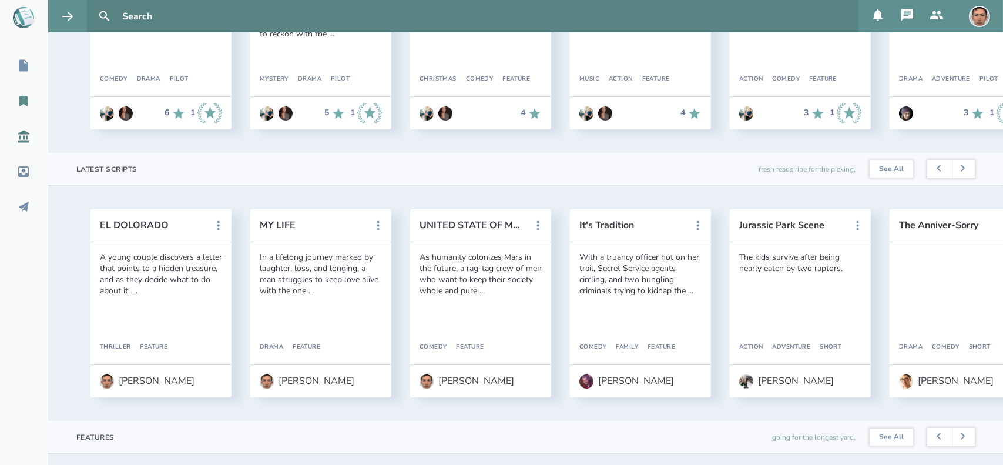
drag, startPoint x: 130, startPoint y: 387, endPoint x: 20, endPoint y: 104, distance: 303.4
click at [20, 104] on icon at bounding box center [23, 101] width 14 height 14
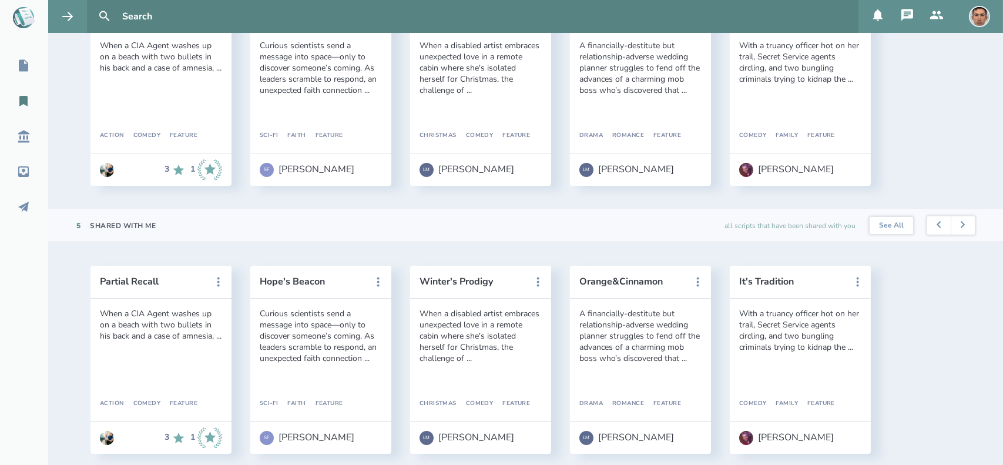
scroll to position [167, 0]
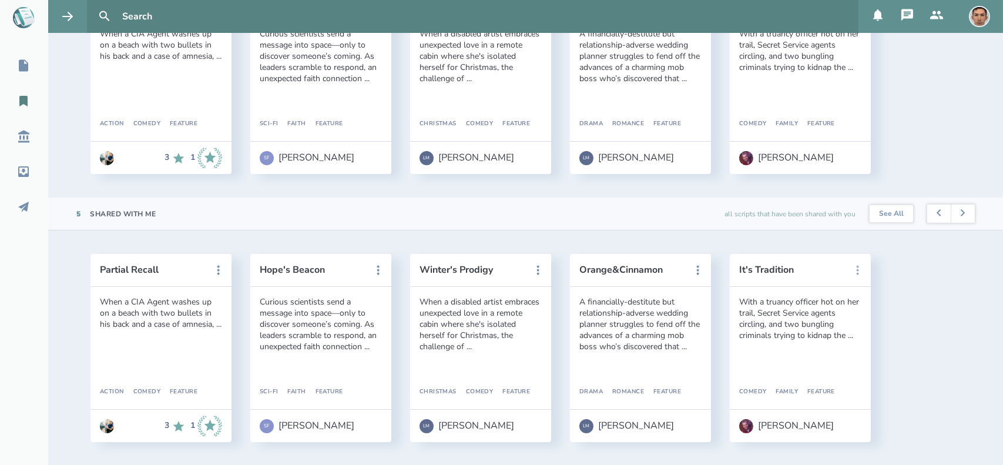
click at [853, 276] on icon at bounding box center [858, 270] width 14 height 14
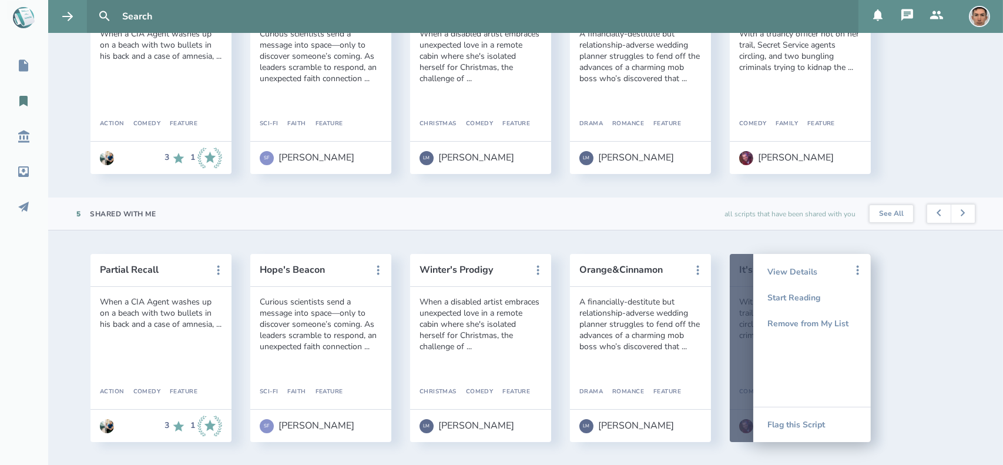
click at [956, 331] on div "Partial Recall When a CIA Agent washes up on a beach with two bullets in his ba…" at bounding box center [526, 350] width 908 height 193
click at [773, 155] on div "[PERSON_NAME]" at bounding box center [796, 157] width 76 height 11
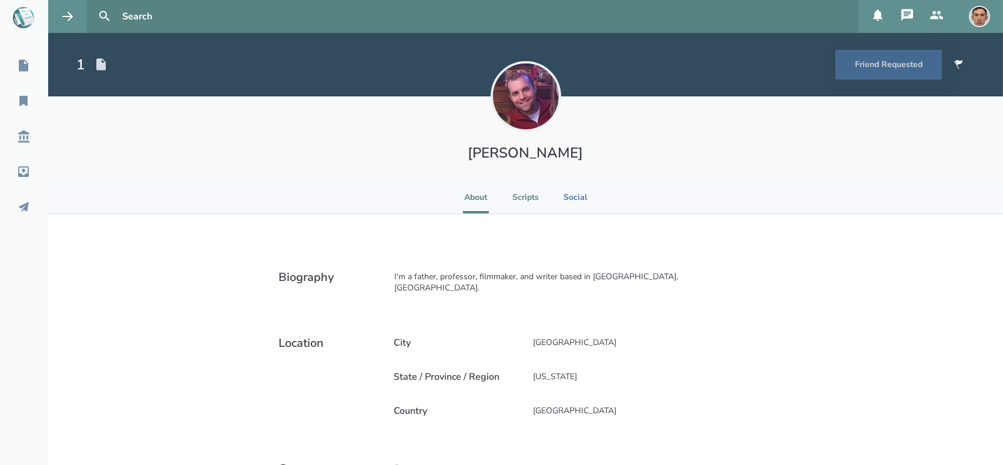
click at [524, 199] on li "Scripts" at bounding box center [525, 197] width 26 height 32
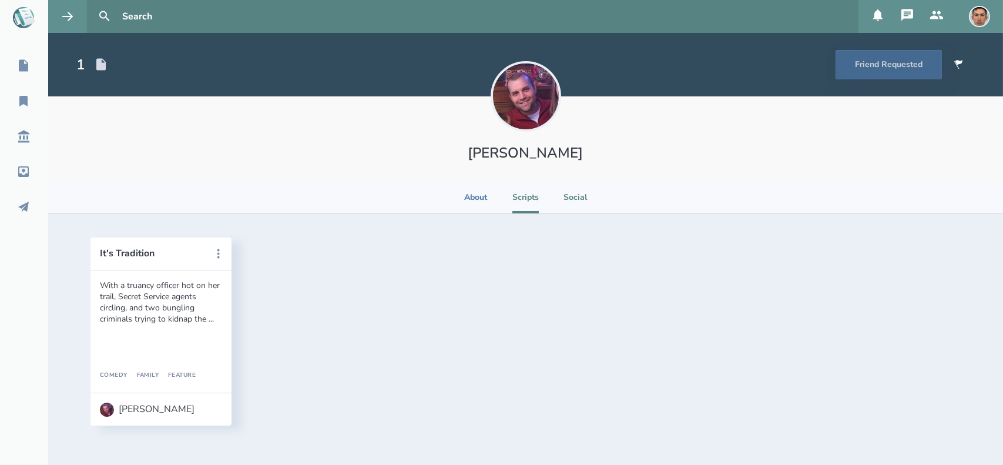
click at [576, 198] on li "Social" at bounding box center [575, 197] width 26 height 32
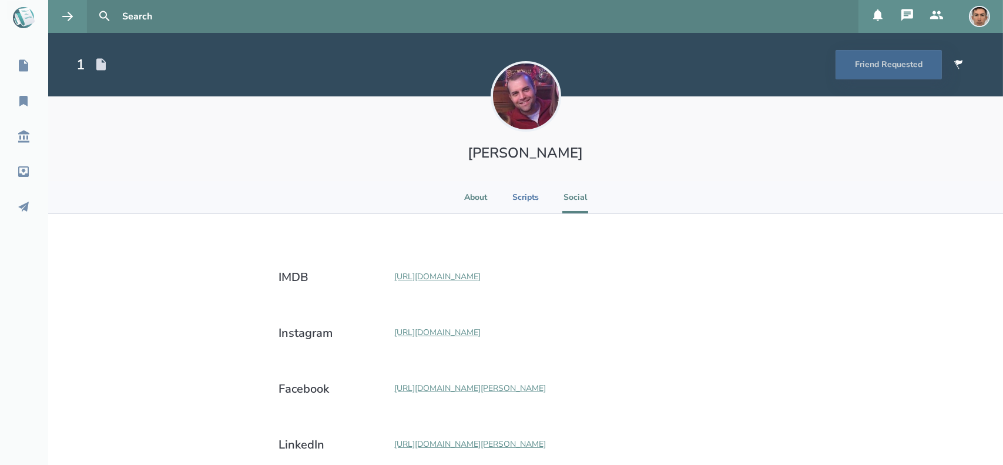
click at [483, 194] on li "About" at bounding box center [476, 197] width 26 height 32
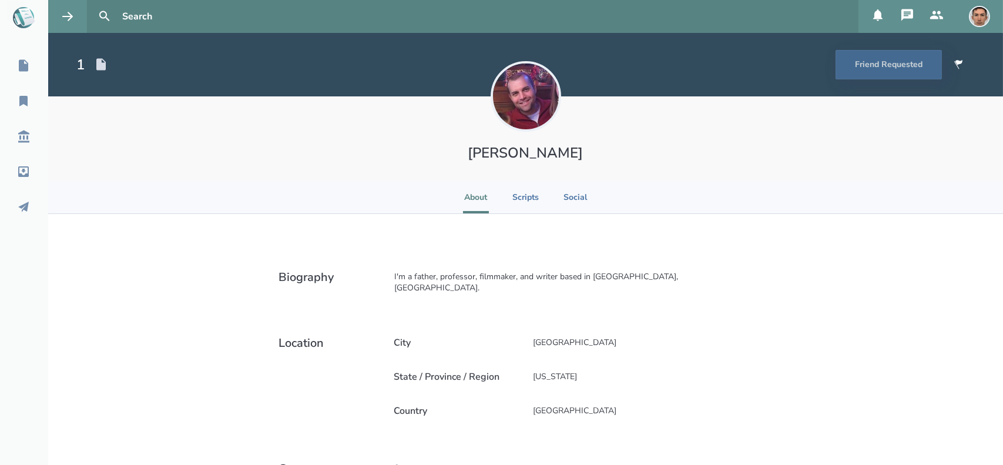
drag, startPoint x: 519, startPoint y: 158, endPoint x: 520, endPoint y: 121, distance: 37.0
drag, startPoint x: 520, startPoint y: 121, endPoint x: 750, endPoint y: 174, distance: 235.8
click at [750, 174] on div "[PERSON_NAME]" at bounding box center [525, 138] width 955 height 85
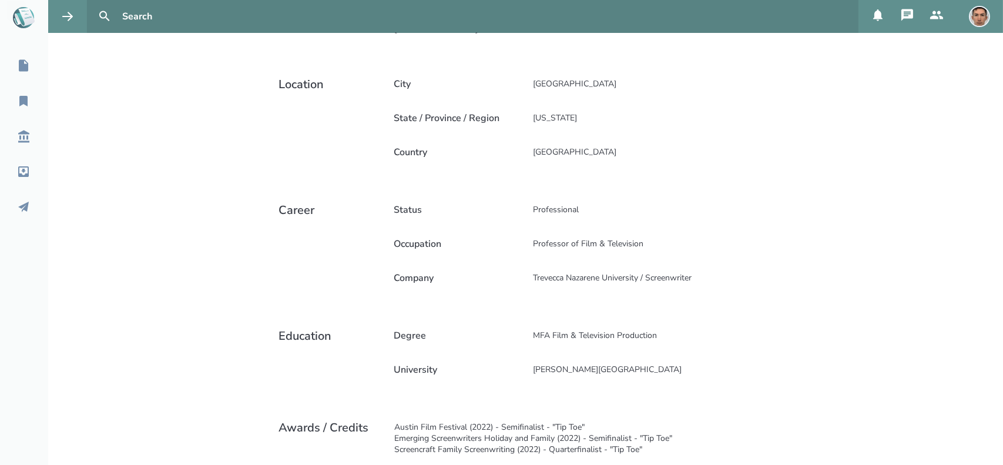
scroll to position [318, 0]
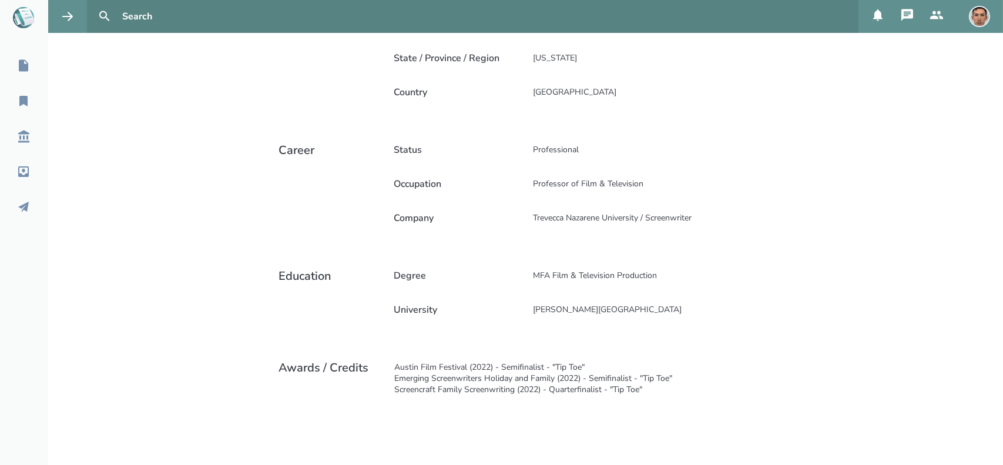
click at [908, 11] on icon at bounding box center [907, 15] width 14 height 14
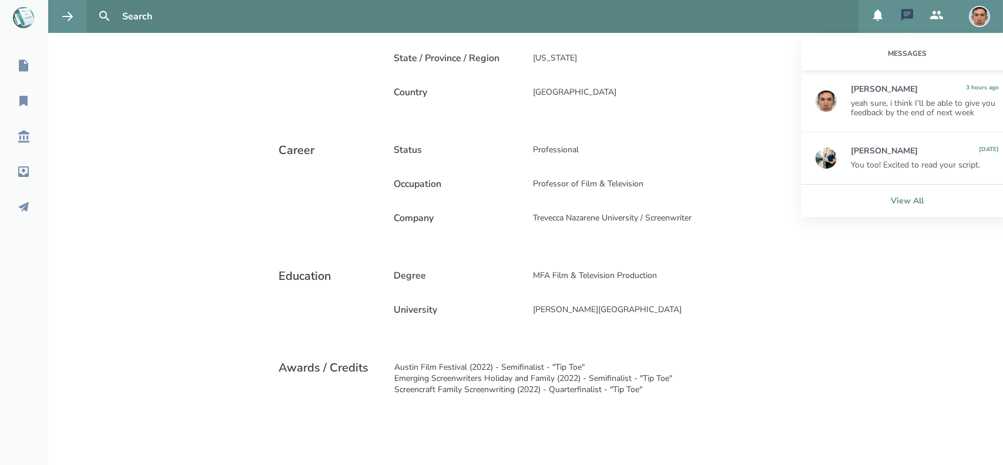
click at [909, 203] on link "View All" at bounding box center [906, 200] width 211 height 33
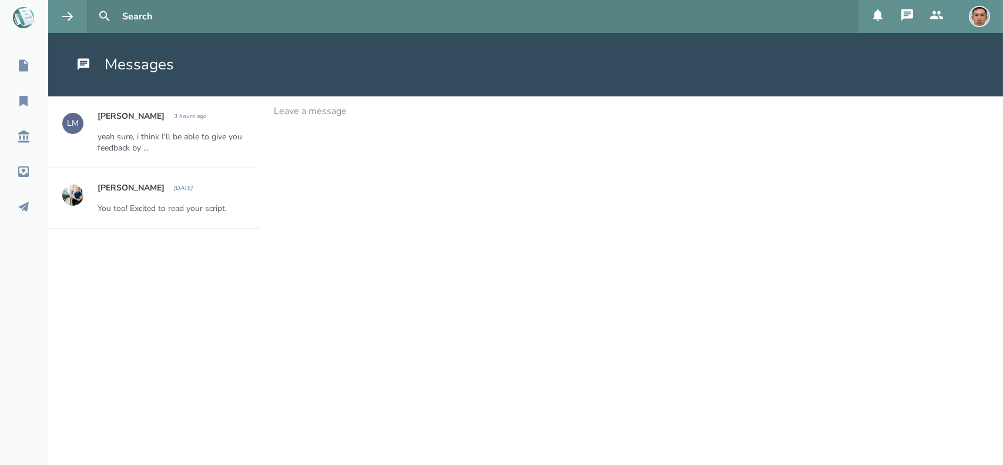
click at [70, 61] on header "Messages" at bounding box center [525, 64] width 955 height 63
click at [22, 18] on icon at bounding box center [21, 18] width 15 height 15
click at [34, 63] on div "My Scripts" at bounding box center [43, 66] width 87 height 14
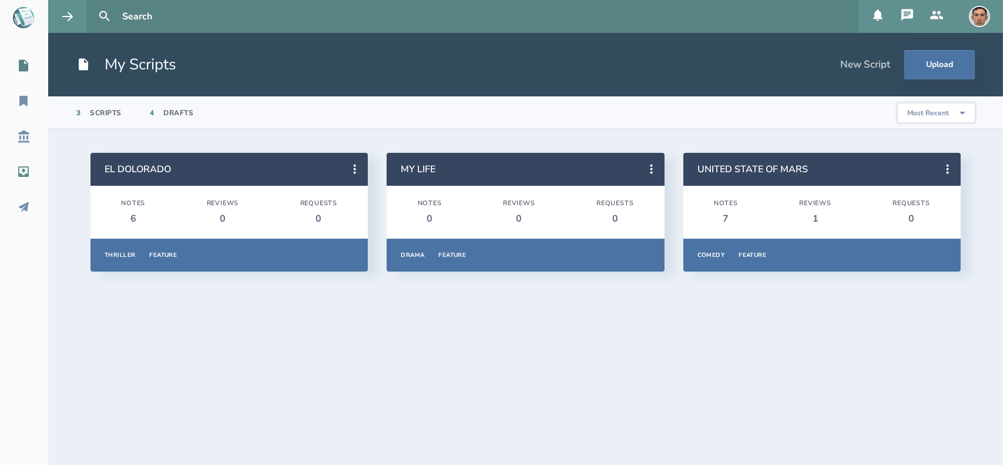
click at [25, 164] on icon at bounding box center [23, 171] width 14 height 14
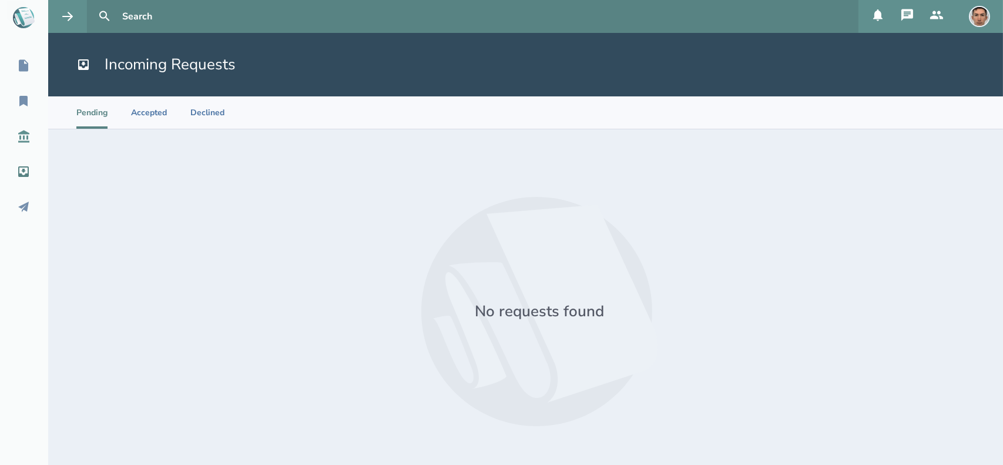
click at [20, 135] on icon at bounding box center [23, 136] width 14 height 14
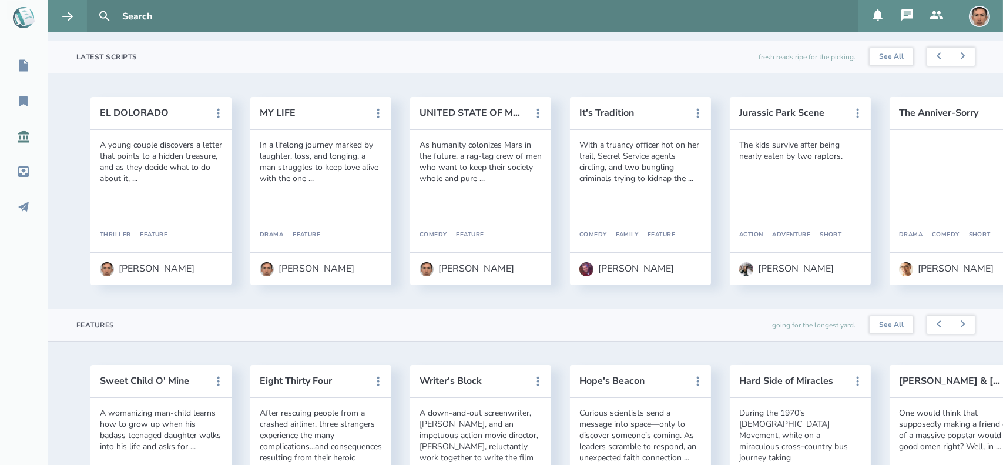
scroll to position [325, 0]
click at [21, 97] on icon at bounding box center [23, 101] width 8 height 11
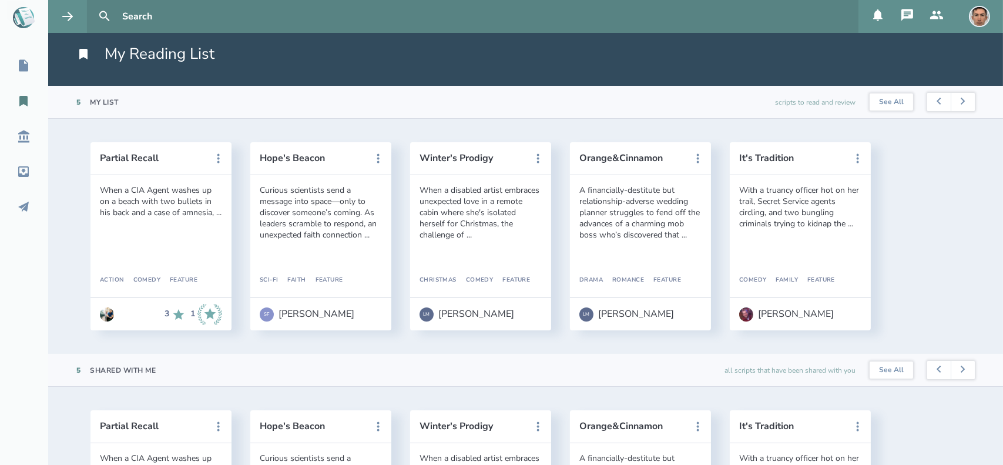
scroll to position [167, 0]
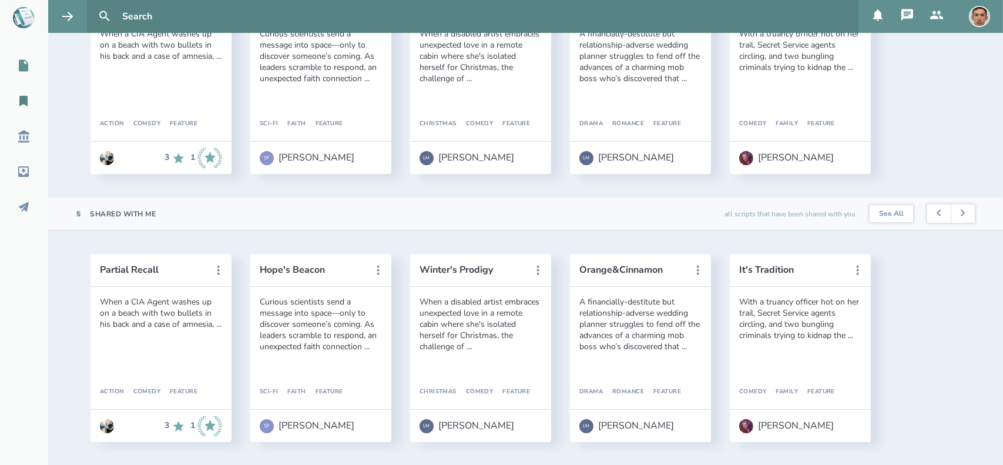
click at [26, 72] on icon at bounding box center [23, 66] width 14 height 14
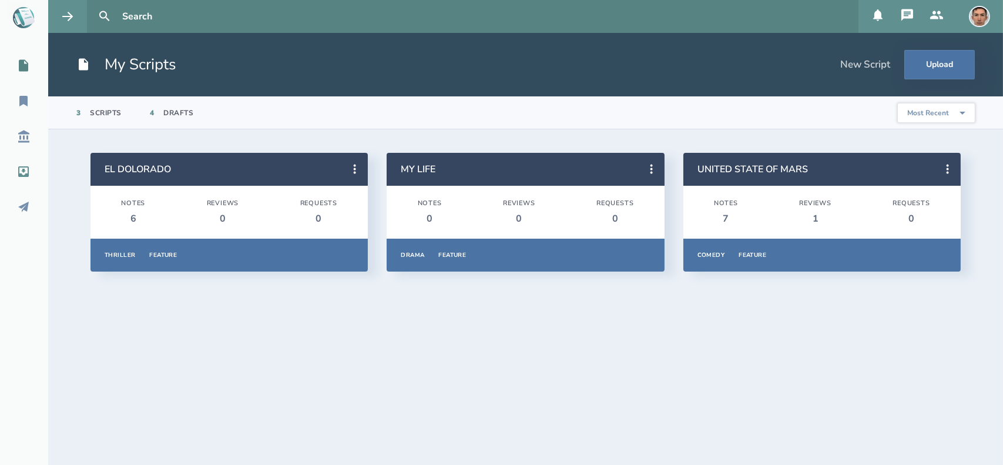
click at [21, 173] on icon at bounding box center [23, 171] width 11 height 11
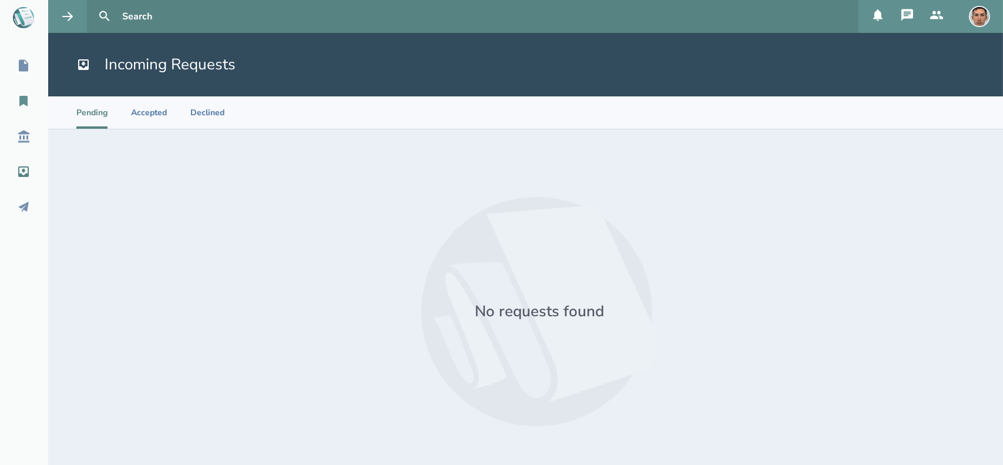
click at [18, 100] on icon at bounding box center [23, 101] width 14 height 14
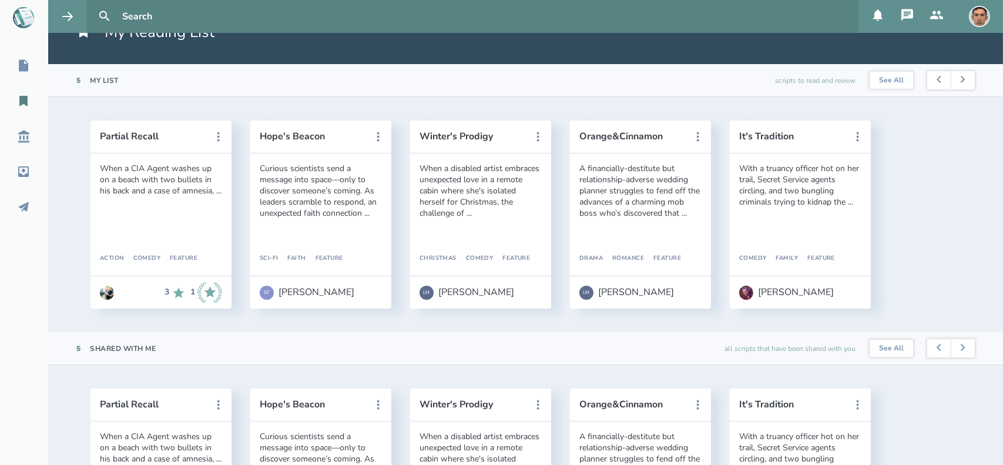
scroll to position [26, 0]
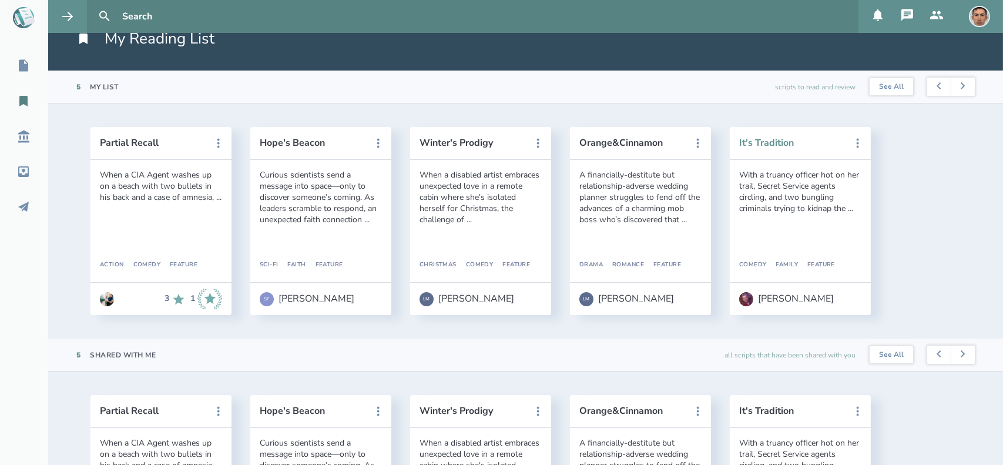
click at [771, 145] on button "It's Tradition" at bounding box center [792, 142] width 106 height 11
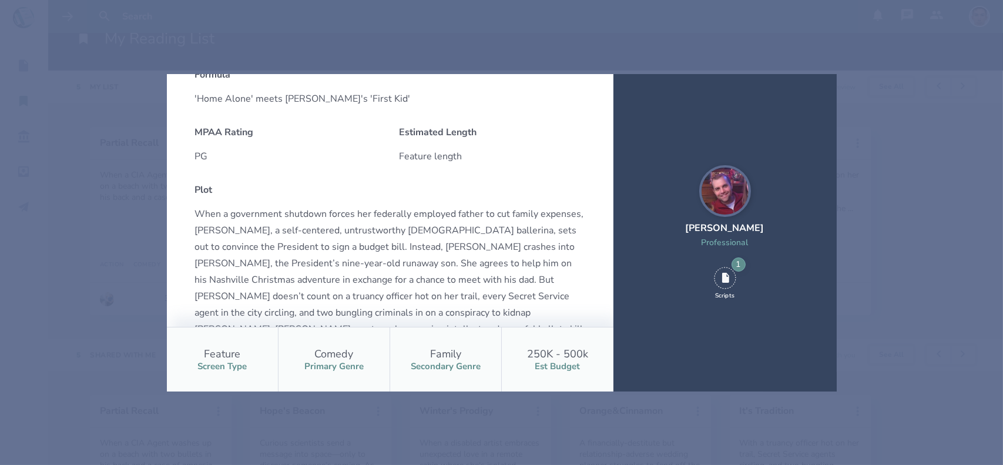
scroll to position [221, 0]
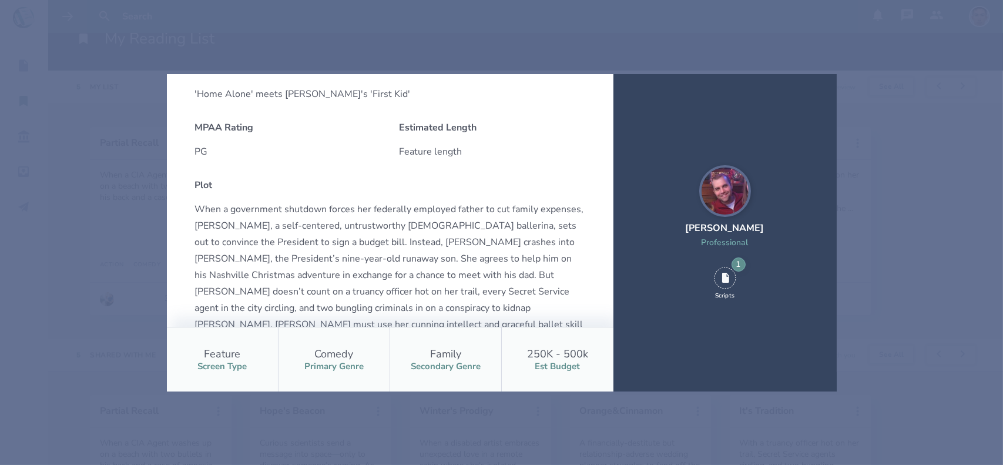
click at [723, 237] on div "Professional" at bounding box center [725, 242] width 79 height 11
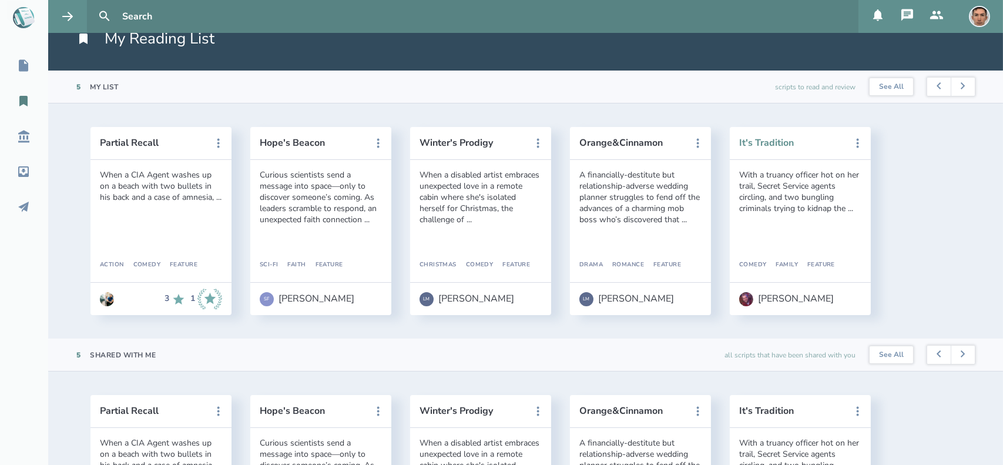
click at [773, 139] on button "It's Tradition" at bounding box center [792, 142] width 106 height 11
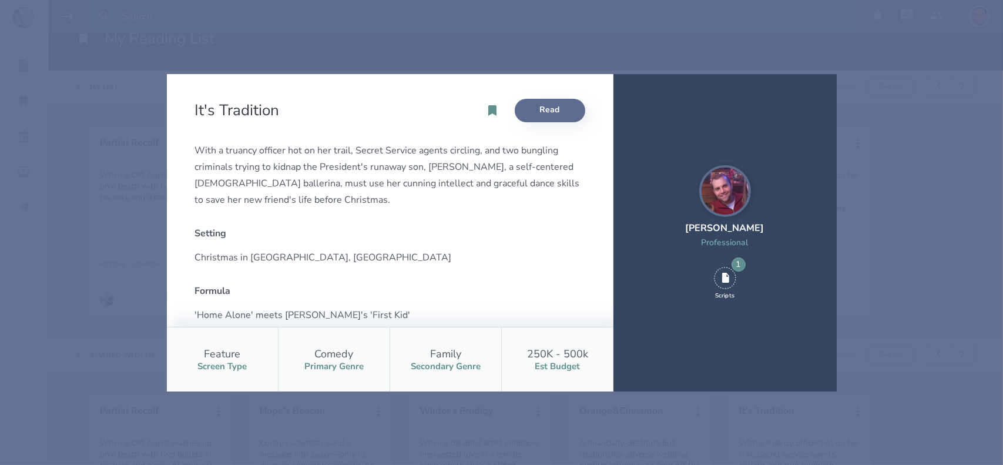
click at [556, 102] on link "Read" at bounding box center [550, 110] width 70 height 23
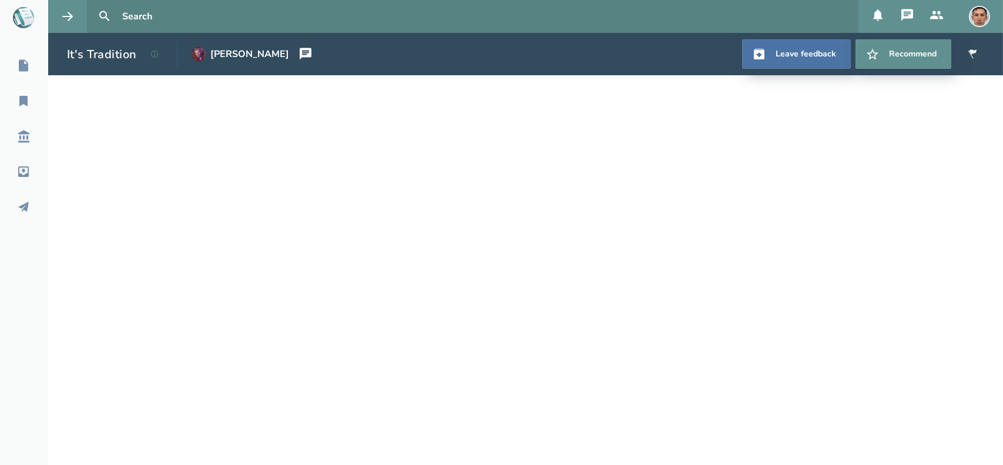
click at [300, 53] on icon at bounding box center [306, 54] width 12 height 12
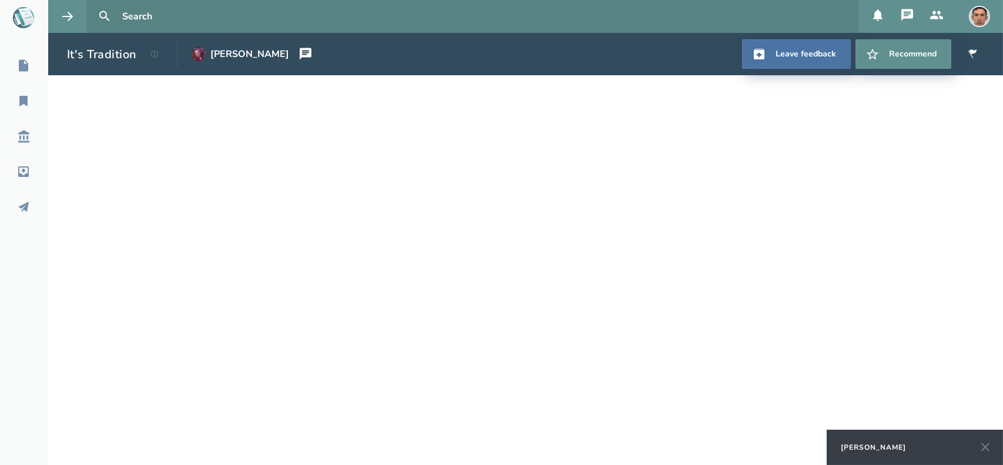
click at [886, 441] on div "[PERSON_NAME]" at bounding box center [915, 446] width 176 height 35
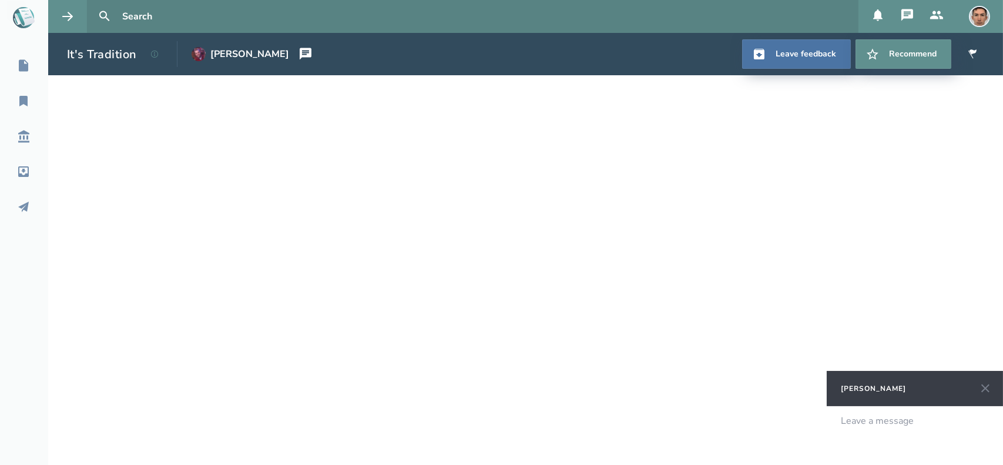
click at [889, 429] on div "Leave a message" at bounding box center [915, 435] width 176 height 59
click at [886, 433] on span "Hey Seth! Thank you for your feedback. I also had" at bounding box center [914, 425] width 146 height 23
click at [943, 435] on div "Hey Seth! Thank you for your feedback. I've also had" at bounding box center [914, 426] width 147 height 22
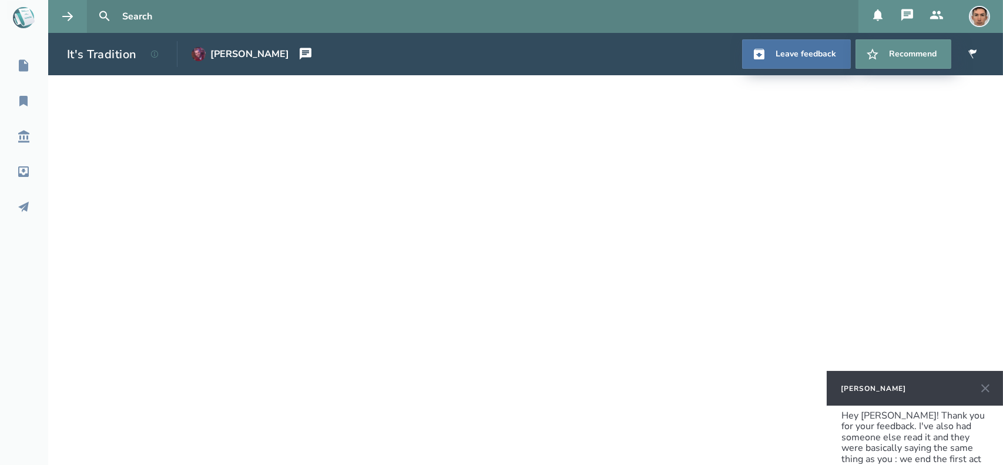
scroll to position [16, 0]
drag, startPoint x: 949, startPoint y: 456, endPoint x: 830, endPoint y: 471, distance: 120.2
click at [830, 464] on html "My Scripts My Reading List Script Library Inbox Outbox It's Tradition Seth Conl…" at bounding box center [501, 232] width 1003 height 465
click at [844, 460] on span "Hey Seth! Thank you for your feedback. I've also had someone else read it and t…" at bounding box center [914, 431] width 146 height 67
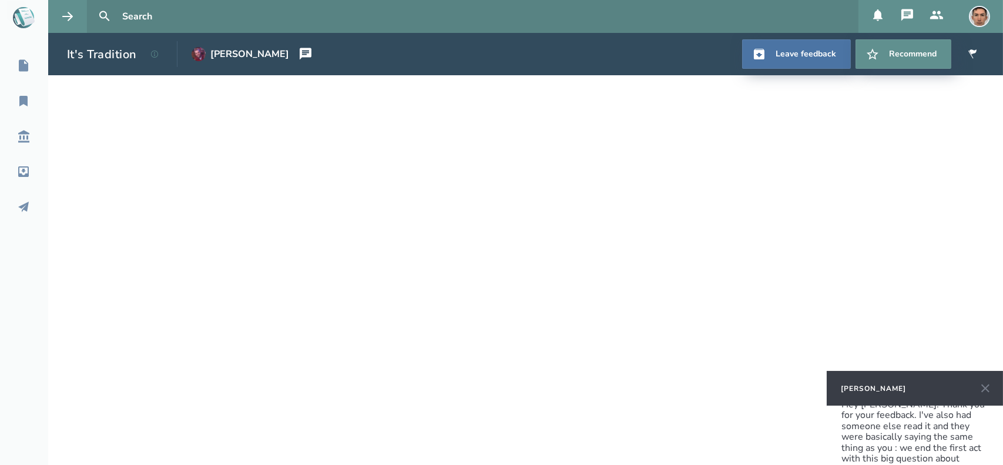
click at [945, 456] on div "Hey Seth! Thank you for your feedback. I've also had someone else read it and t…" at bounding box center [914, 431] width 147 height 65
click at [879, 388] on div "[PERSON_NAME]" at bounding box center [873, 388] width 65 height 9
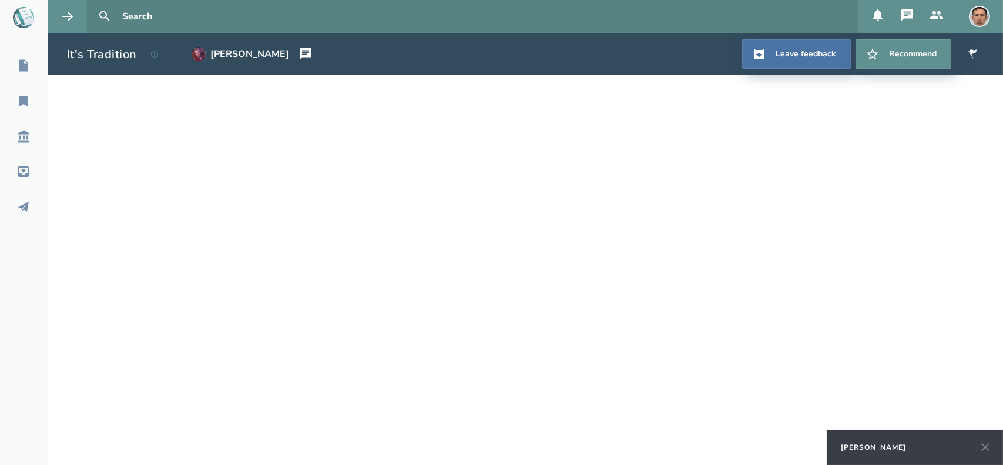
click at [869, 445] on div "[PERSON_NAME]" at bounding box center [873, 446] width 65 height 9
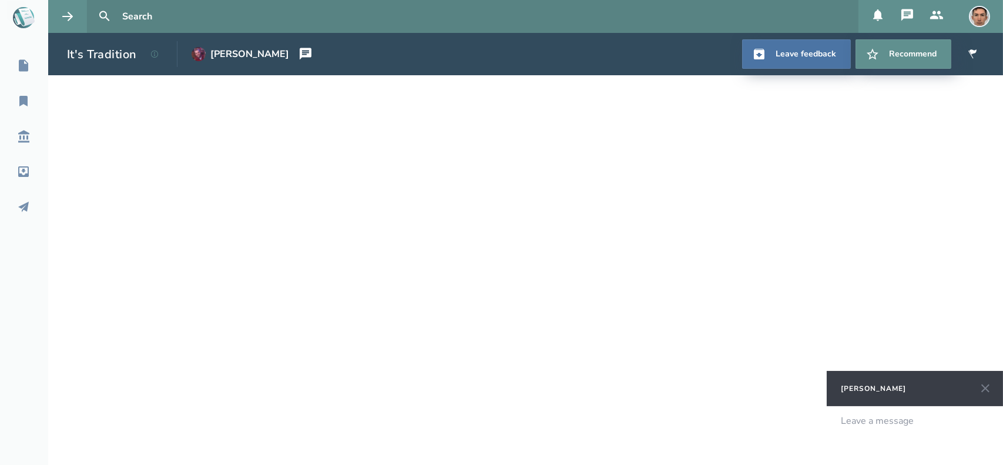
click at [298, 53] on icon at bounding box center [305, 54] width 14 height 14
click at [156, 55] on icon at bounding box center [154, 54] width 7 height 7
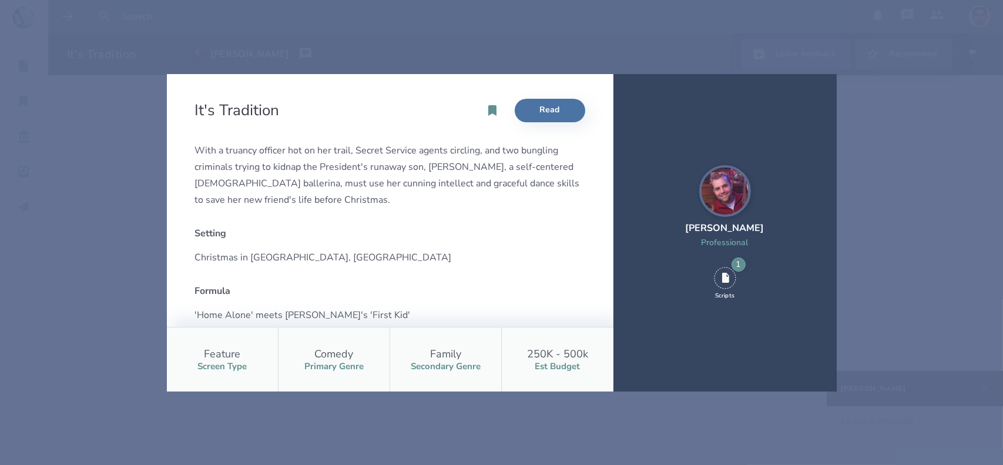
click at [469, 47] on div "It's Tradition Read With a truancy officer hot on her trail, Secret Service age…" at bounding box center [501, 232] width 1003 height 465
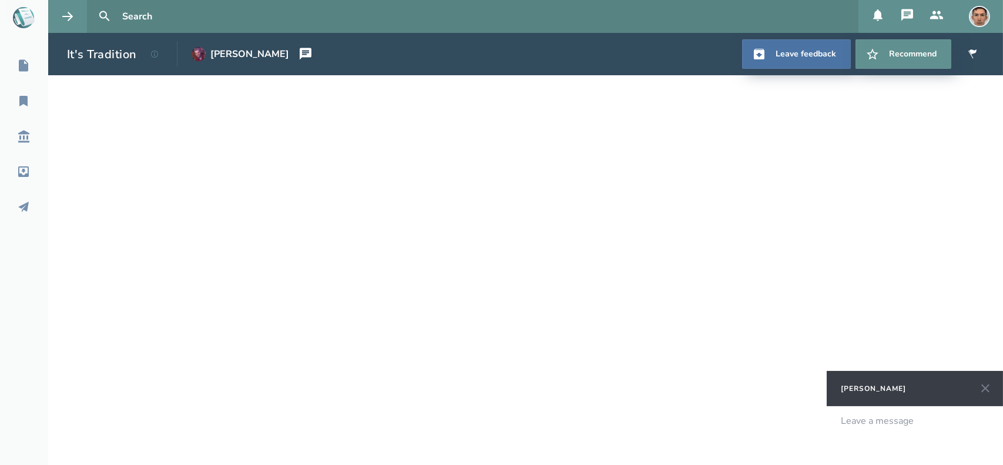
click at [878, 426] on div "Leave a message" at bounding box center [877, 420] width 73 height 11
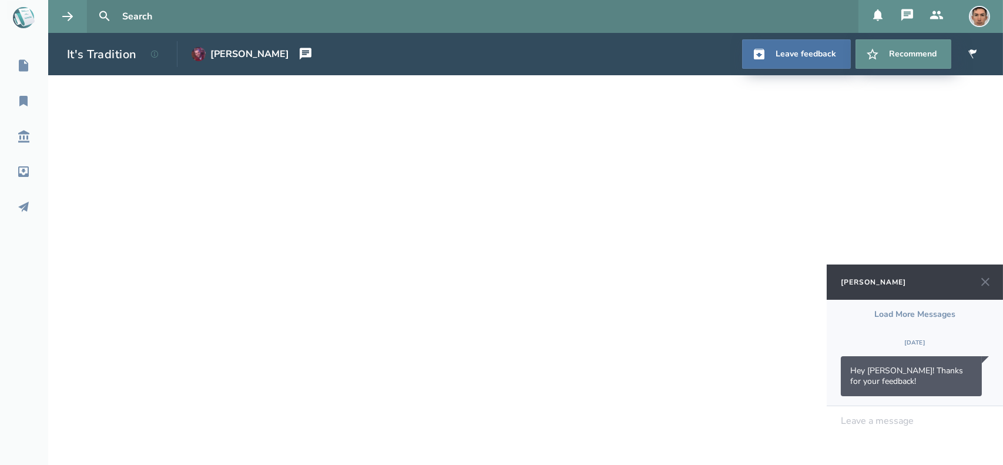
click at [903, 13] on icon at bounding box center [907, 15] width 12 height 12
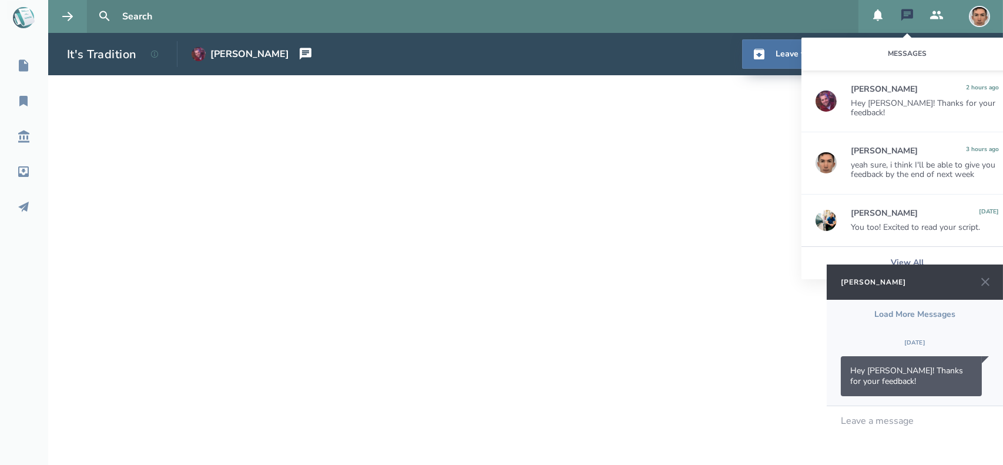
click at [885, 89] on div "[PERSON_NAME]" at bounding box center [884, 89] width 67 height 9
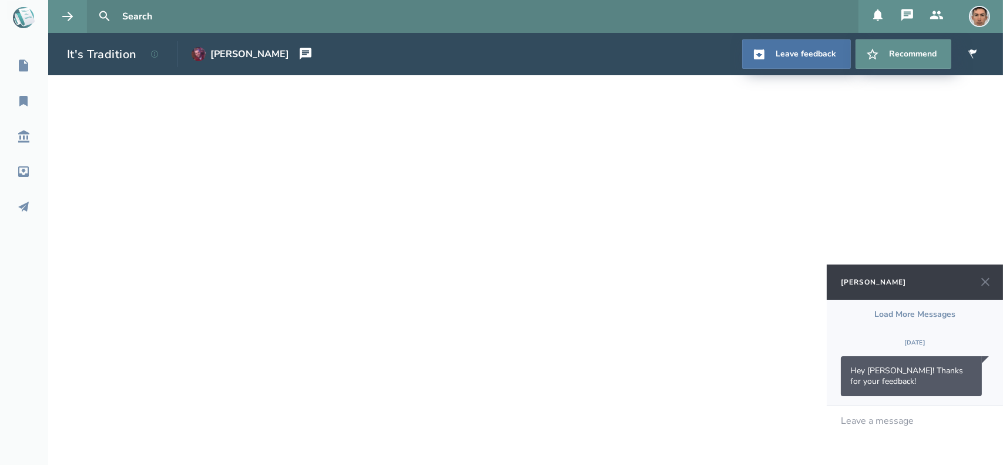
click at [901, 19] on icon at bounding box center [907, 15] width 12 height 12
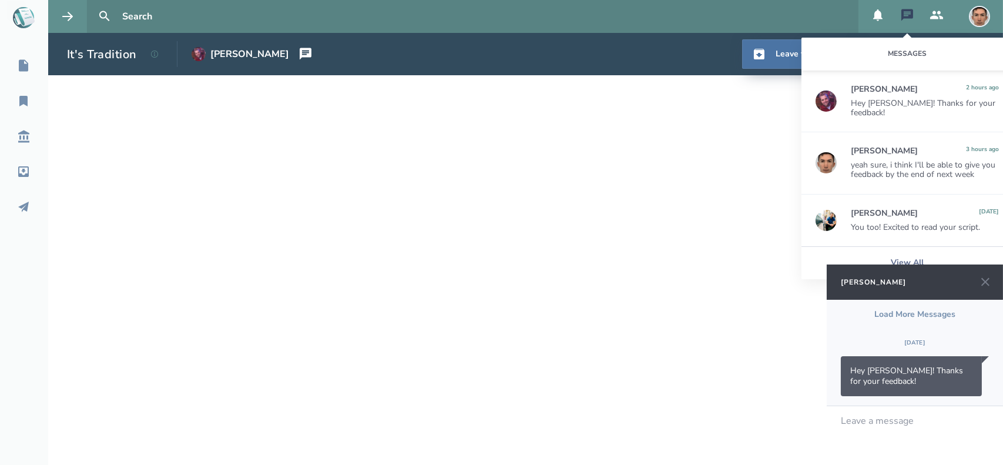
click at [901, 19] on icon at bounding box center [907, 15] width 12 height 12
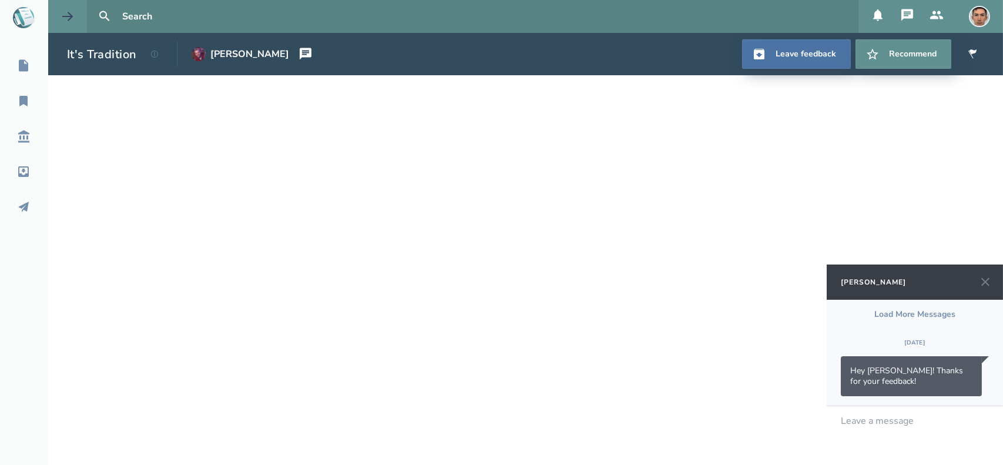
click at [74, 14] on icon at bounding box center [68, 16] width 14 height 14
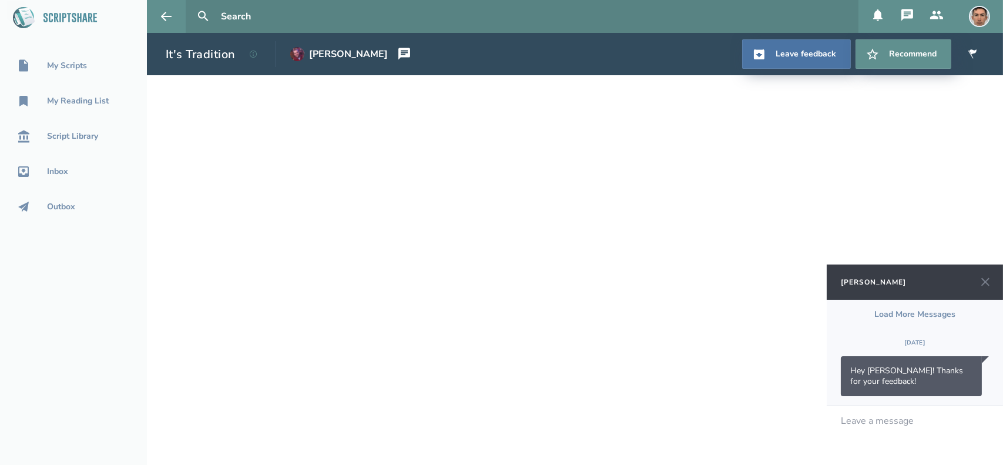
click at [990, 284] on icon at bounding box center [985, 282] width 14 height 14
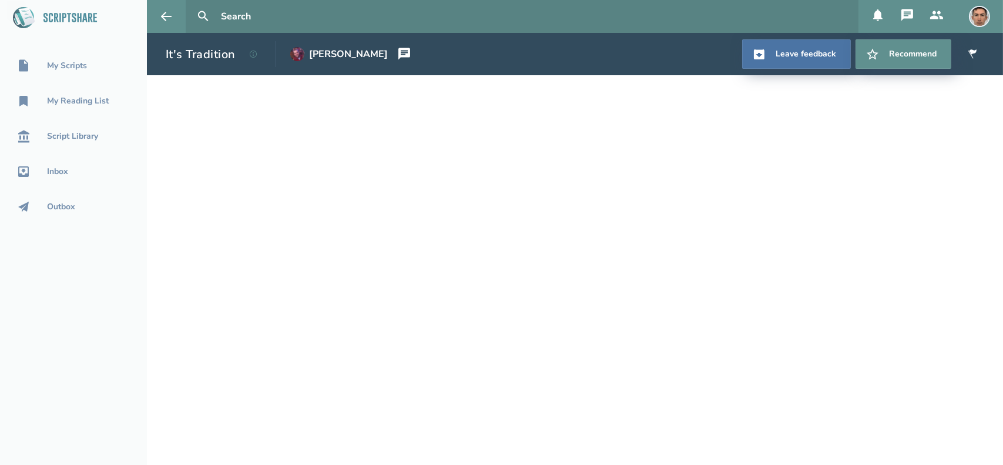
click at [909, 9] on icon at bounding box center [907, 15] width 12 height 12
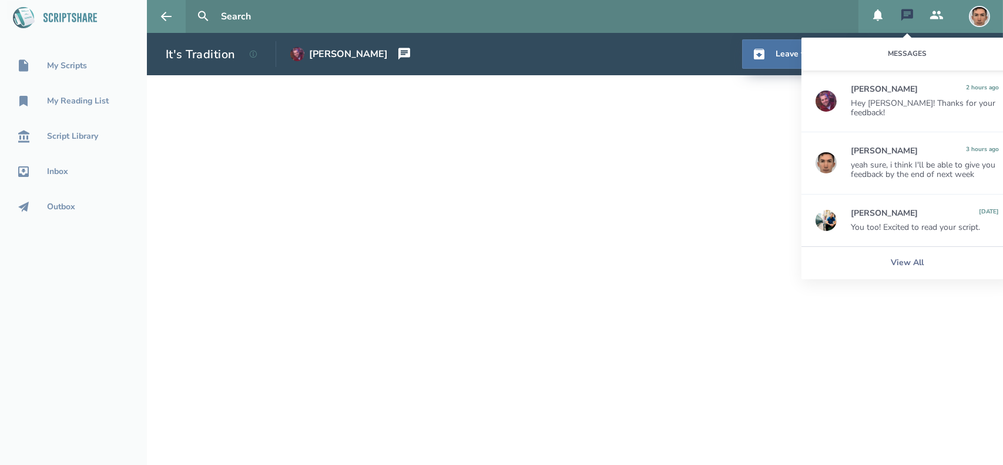
click at [909, 9] on icon at bounding box center [907, 15] width 12 height 12
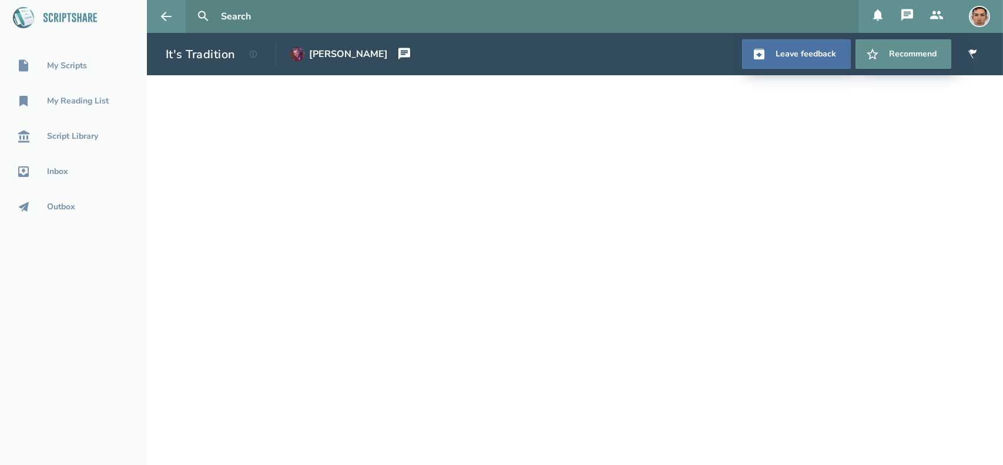
click at [909, 9] on icon at bounding box center [907, 15] width 12 height 12
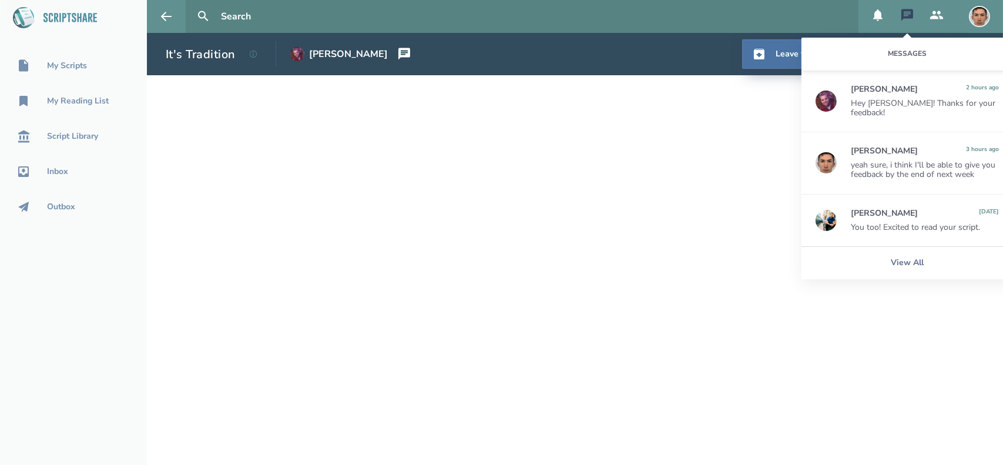
drag, startPoint x: 899, startPoint y: 45, endPoint x: 898, endPoint y: 53, distance: 8.3
click at [898, 53] on div "Messages" at bounding box center [906, 54] width 211 height 33
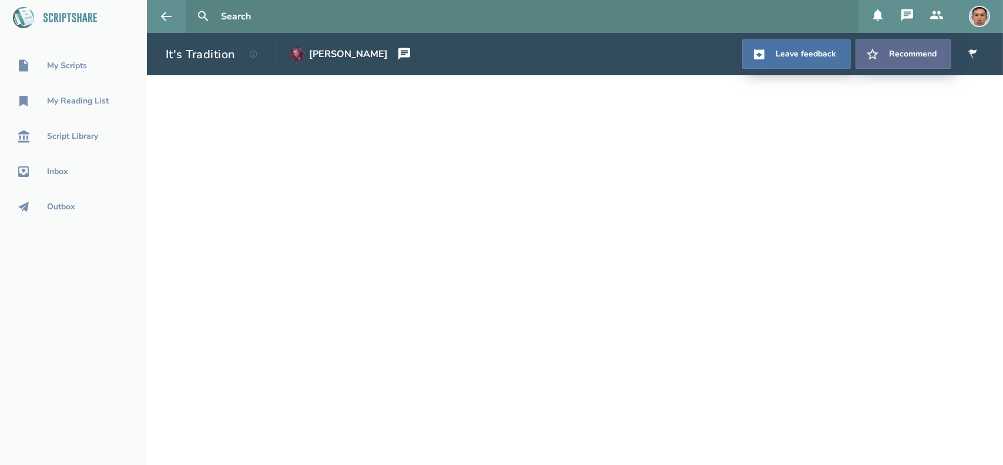
click at [898, 53] on button "Recommend" at bounding box center [903, 53] width 96 height 29
click at [929, 53] on button "Recommend ed" at bounding box center [898, 53] width 105 height 29
click at [908, 19] on icon at bounding box center [907, 15] width 14 height 14
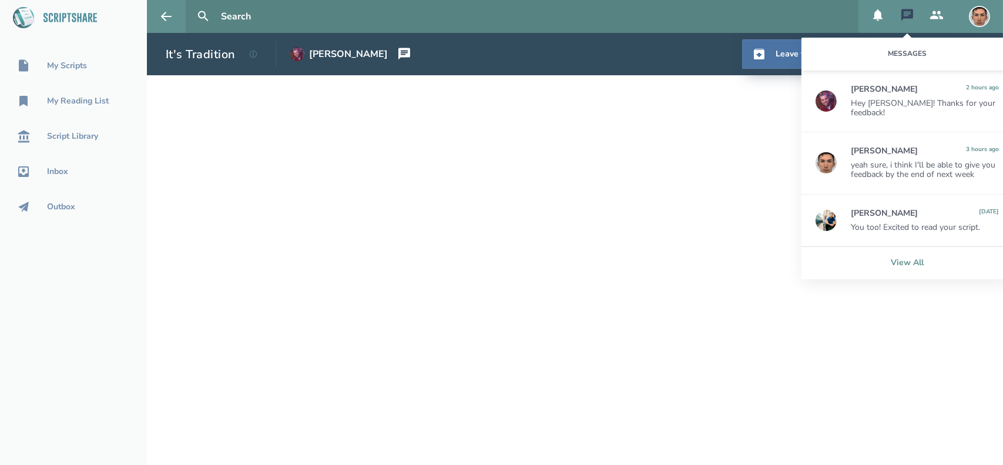
click at [896, 256] on link "View All" at bounding box center [906, 262] width 211 height 33
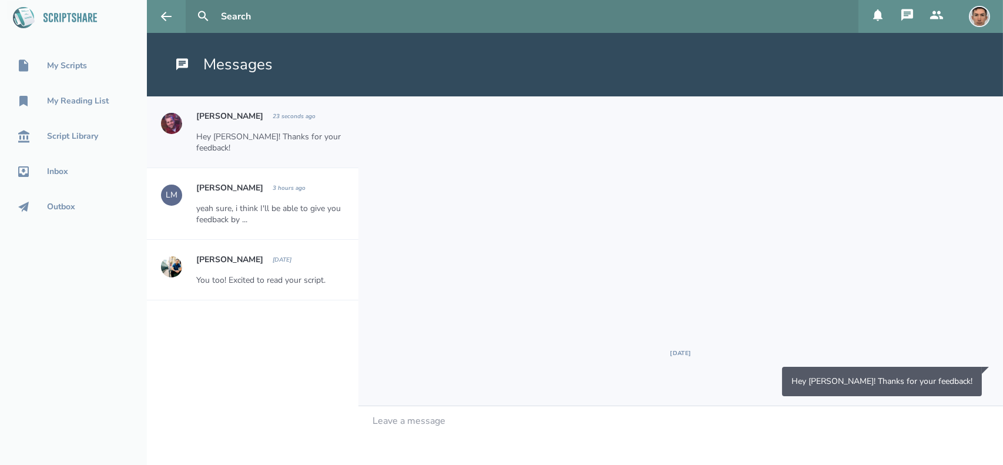
click at [418, 431] on div "Leave a message" at bounding box center [680, 435] width 644 height 59
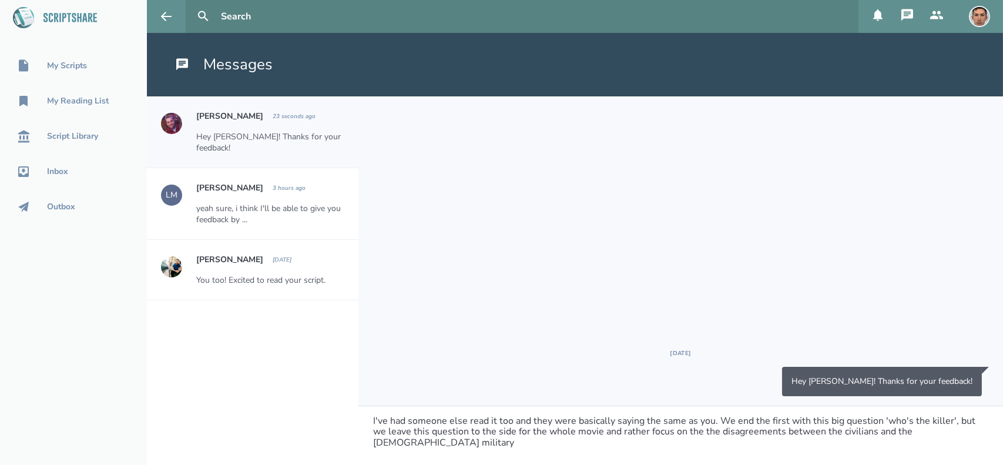
click at [374, 430] on span "I've had someone else read it too and they were basically saying the same as yo…" at bounding box center [675, 431] width 604 height 35
click at [448, 430] on span "I've had someone else read it too and they were basically saying the same as yo…" at bounding box center [675, 431] width 604 height 35
click at [935, 433] on div "I've had someone else read it too and they were basically saying the same as yo…" at bounding box center [681, 431] width 616 height 32
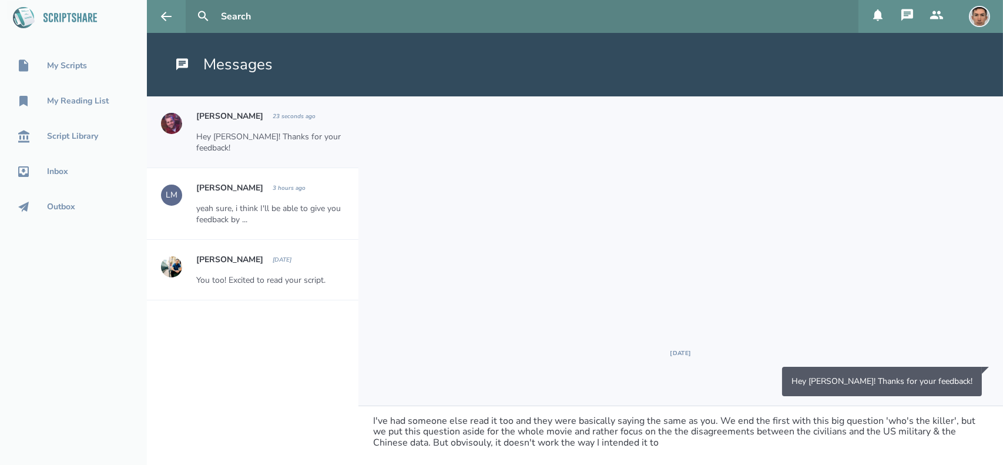
click at [455, 442] on span "I've had someone else read it too and they were basically saying the same as yo…" at bounding box center [675, 431] width 604 height 35
click at [469, 442] on span "I've had someone else read it too and they were basically saying the same as yo…" at bounding box center [675, 431] width 604 height 35
click at [653, 444] on span "I've had someone else read it too and they were basically saying the same as yo…" at bounding box center [675, 431] width 604 height 35
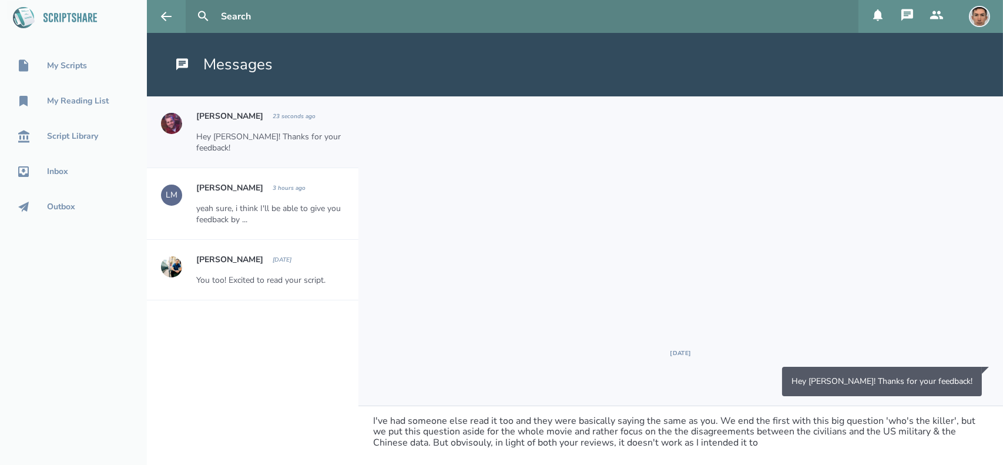
click at [731, 442] on div "I've had someone else read it too and they were basically saying the same as yo…" at bounding box center [681, 431] width 616 height 32
click at [393, 443] on span "I've had someone else read it too and they were basically saying the same as yo…" at bounding box center [675, 431] width 604 height 35
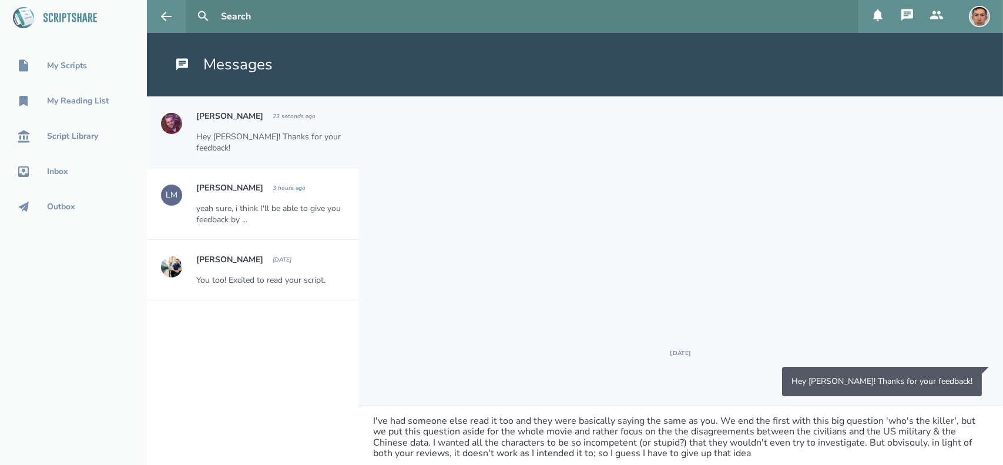
click at [527, 451] on span "I've had someone else read it too and they were basically saying the same as yo…" at bounding box center [675, 436] width 604 height 45
click at [801, 454] on div "I've had someone else read it too and they were basically saying the same as yo…" at bounding box center [681, 436] width 616 height 43
click at [846, 428] on span "I've had someone else read it too and they were basically saying the same as yo…" at bounding box center [675, 436] width 604 height 45
click at [918, 432] on span "I've had someone else read it too and they were basically saying the same as yo…" at bounding box center [678, 436] width 611 height 45
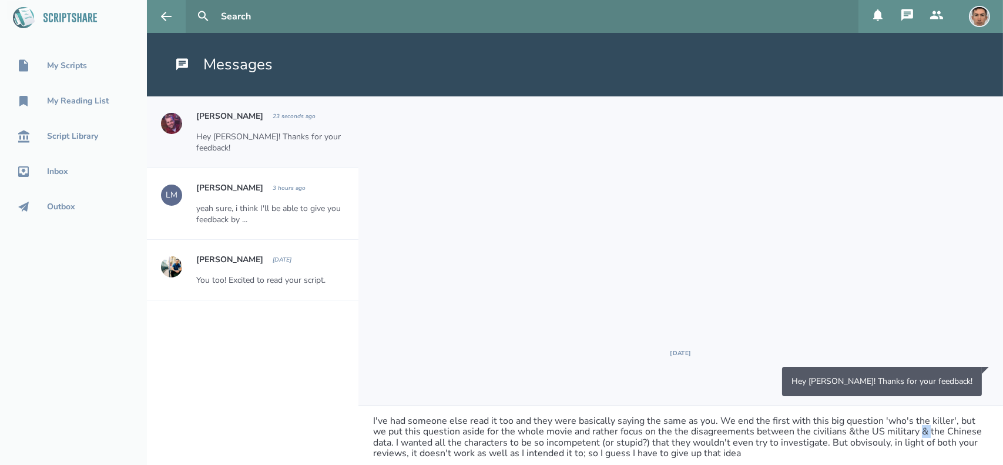
click at [918, 432] on span "I've had someone else read it too and they were basically saying the same as yo…" at bounding box center [678, 436] width 611 height 45
click at [848, 431] on span "I've had someone else read it too and they were basically saying the same as yo…" at bounding box center [676, 436] width 607 height 45
click at [860, 446] on span "I've had someone else read it too and they were basically saying the same as yo…" at bounding box center [678, 436] width 610 height 45
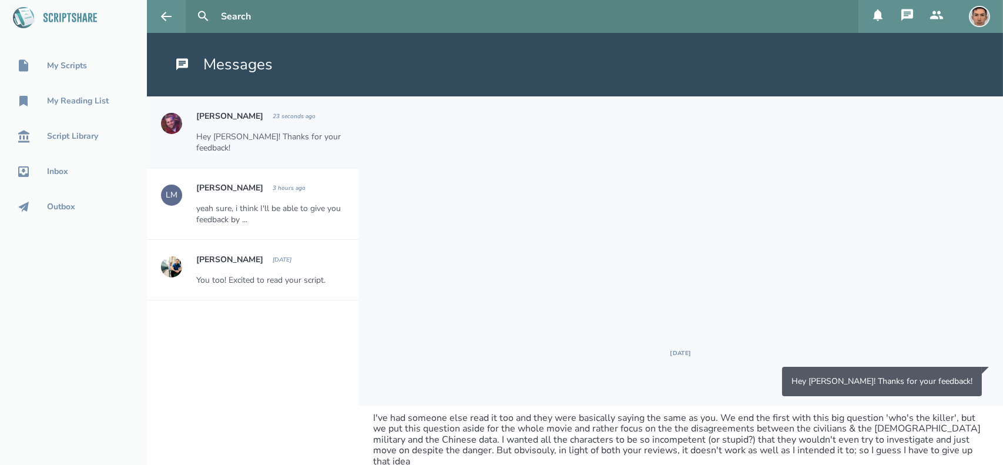
click at [637, 438] on span "I've had someone else read it too and they were basically saying the same as yo…" at bounding box center [678, 439] width 610 height 56
click at [686, 436] on span "I've had someone else read it too and they were basically saying the same as yo…" at bounding box center [678, 439] width 610 height 56
click at [946, 449] on div "I've had someone else read it too and they were basically saying the same as yo…" at bounding box center [681, 439] width 616 height 54
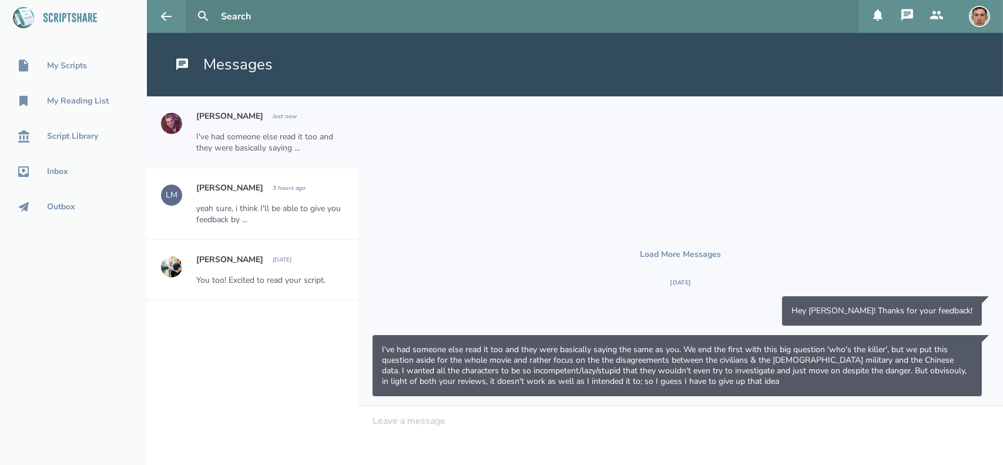
scroll to position [0, 0]
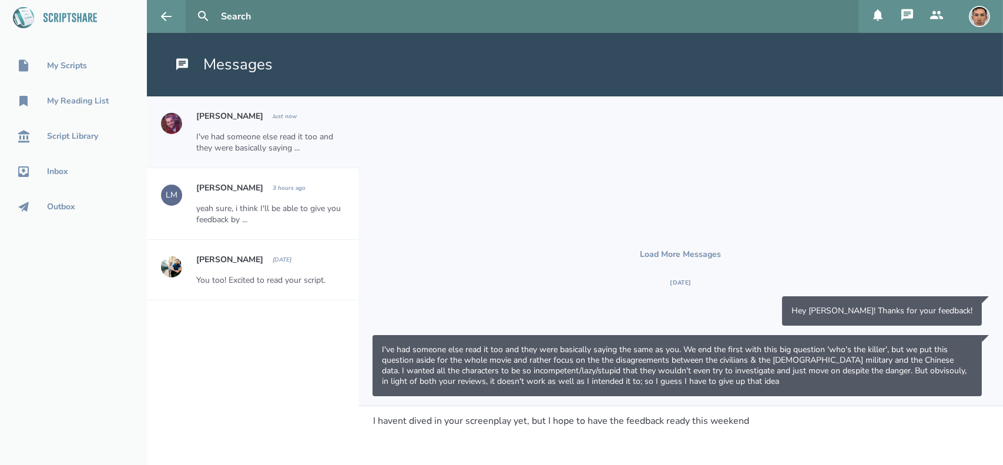
click at [372, 421] on div "I havent dived in your screenplay yet, but I hope to have the feedback ready th…" at bounding box center [680, 420] width 616 height 11
click at [374, 420] on span "I havent dived in your screenplay yet, but I hope to have the feedback ready th…" at bounding box center [561, 420] width 376 height 13
click at [832, 419] on div "By the way, I havent dived in your screenplay yet, but I hope to have the feedb…" at bounding box center [681, 420] width 616 height 11
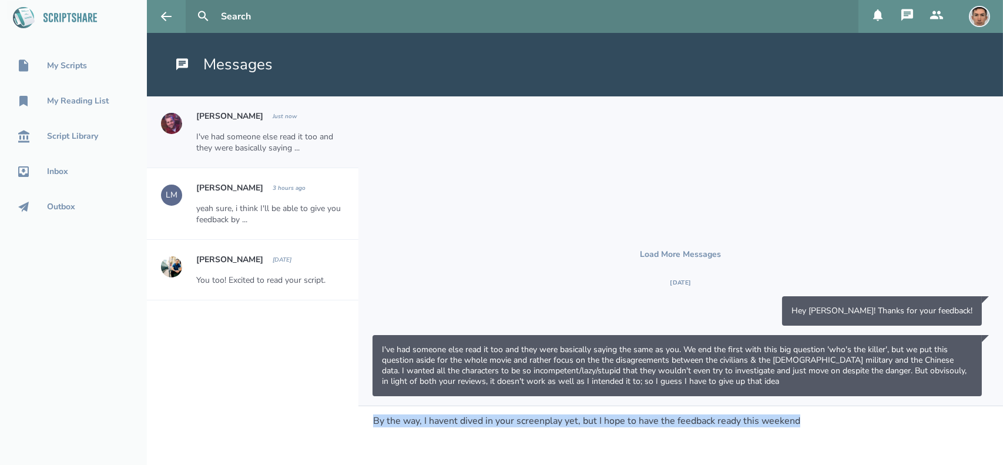
drag, startPoint x: 832, startPoint y: 419, endPoint x: 360, endPoint y: 410, distance: 472.4
click at [360, 410] on div "By the way, I havent dived in your screenplay yet, but I hope to have the feedb…" at bounding box center [680, 435] width 644 height 59
copy span "By the way, I havent dived in your screenplay yet, but I hope to have the feedb…"
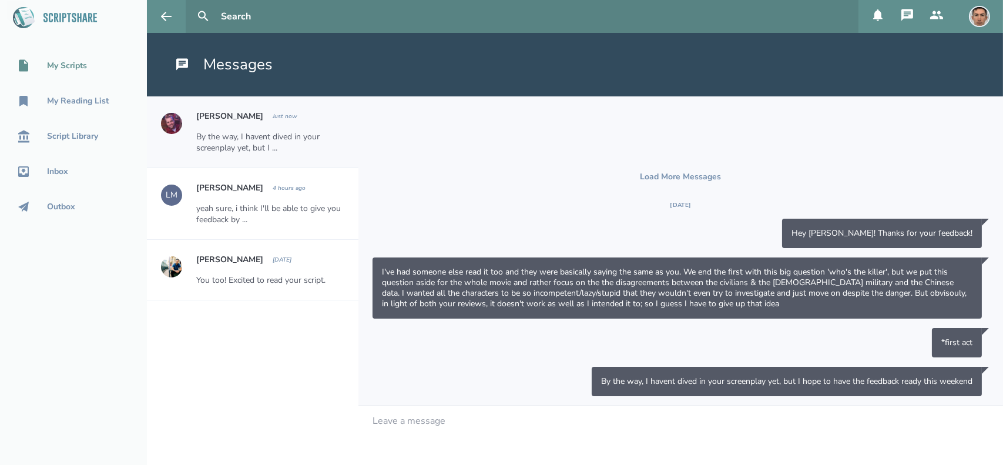
click at [77, 68] on div "My Scripts" at bounding box center [67, 65] width 40 height 9
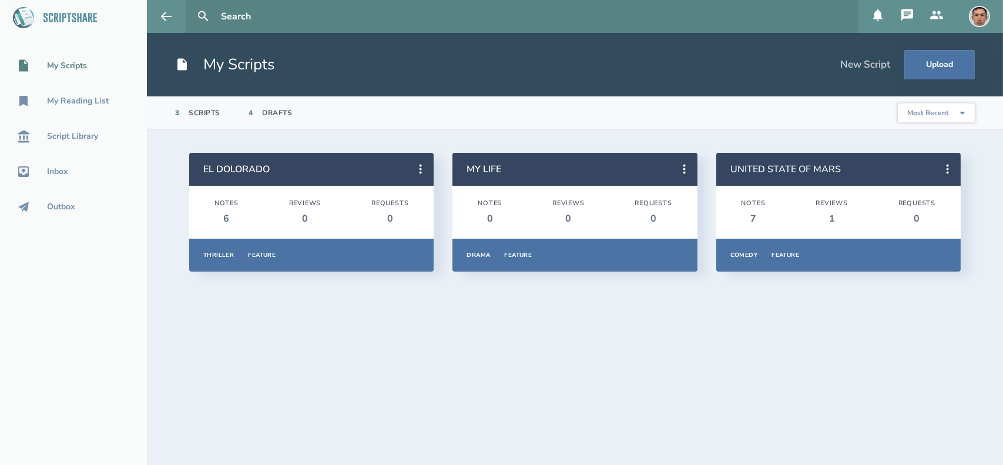
click at [794, 167] on link "UNITED STATE OF MARS" at bounding box center [785, 169] width 110 height 13
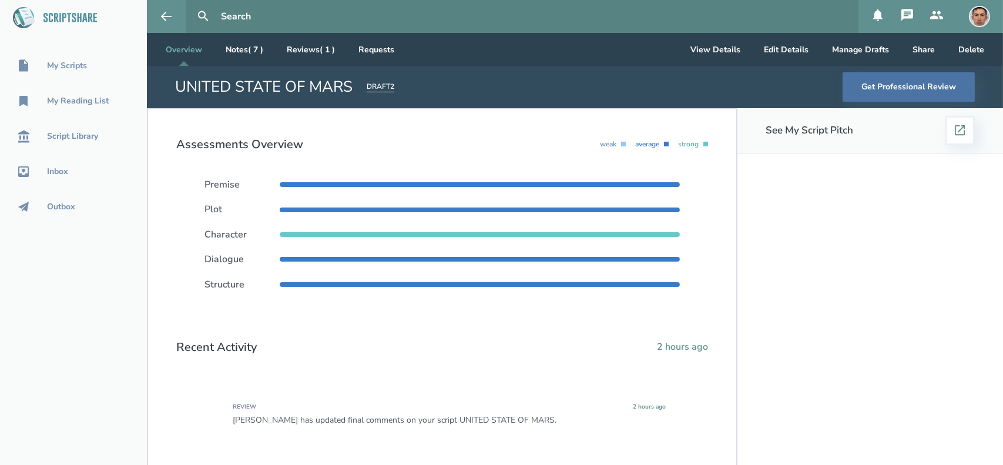
scroll to position [6, 0]
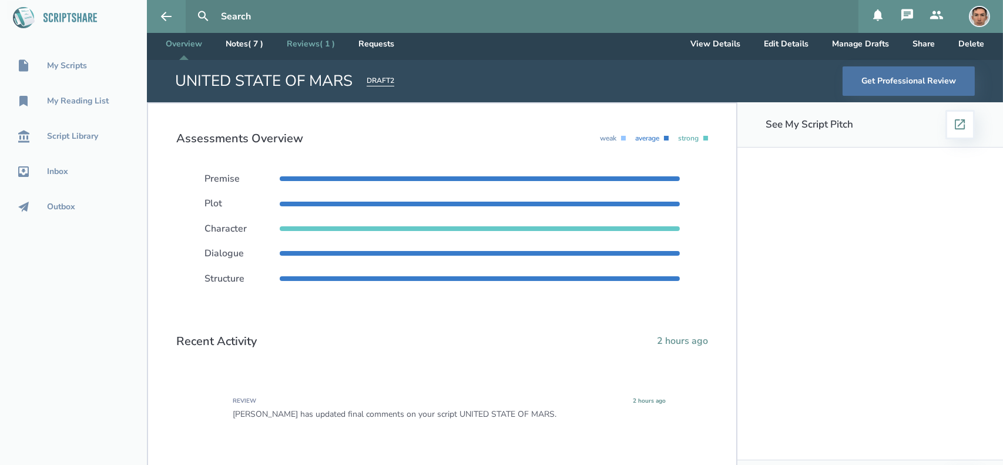
click at [318, 52] on link "Reviews ( 1 )" at bounding box center [310, 43] width 67 height 33
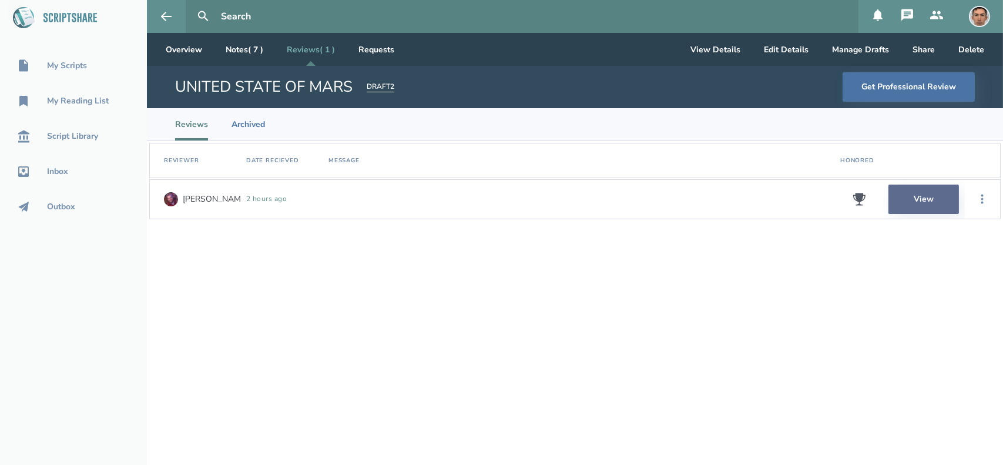
click at [914, 200] on link "View" at bounding box center [923, 198] width 70 height 29
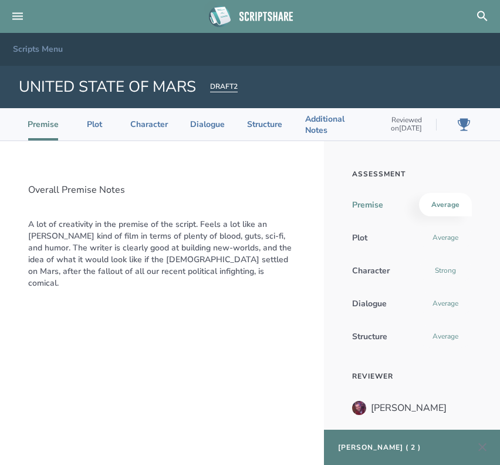
click at [231, 331] on div "Overall Premise Notes A lot of creativity in the premise of the script. Feels a…" at bounding box center [162, 303] width 324 height 324
